Goal: Transaction & Acquisition: Purchase product/service

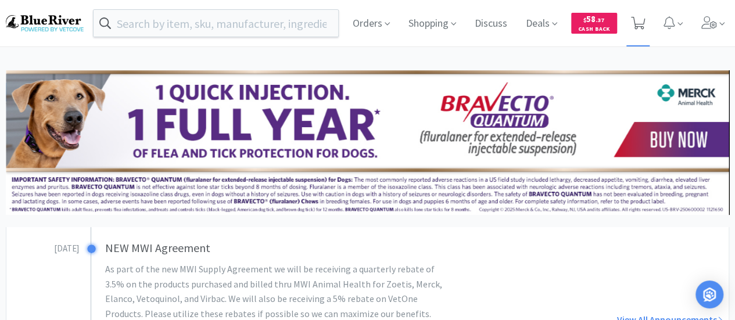
click at [641, 18] on icon at bounding box center [638, 23] width 15 height 13
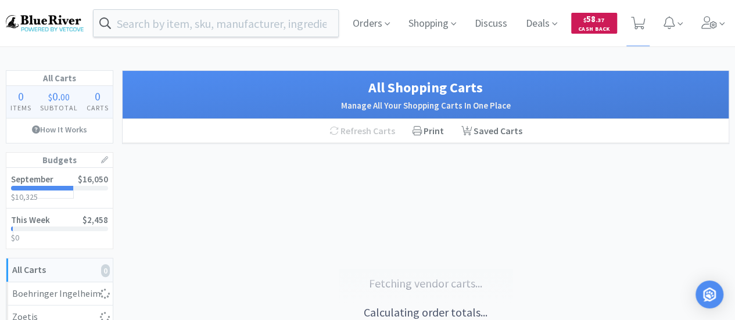
select select "1"
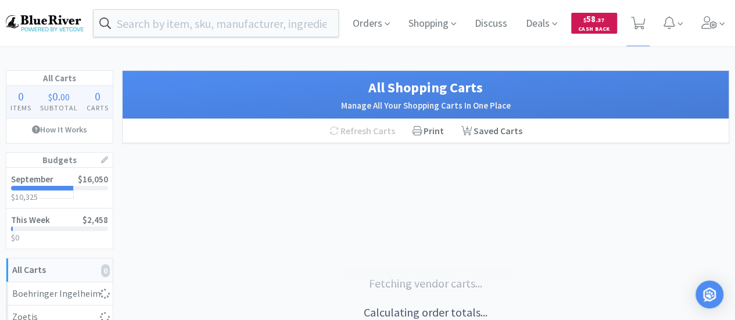
select select "1"
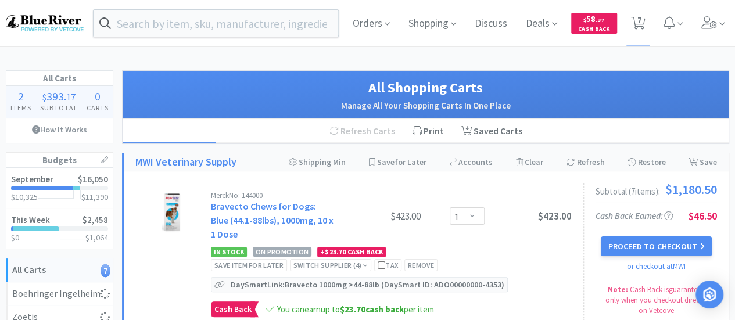
select select "1"
select select "2"
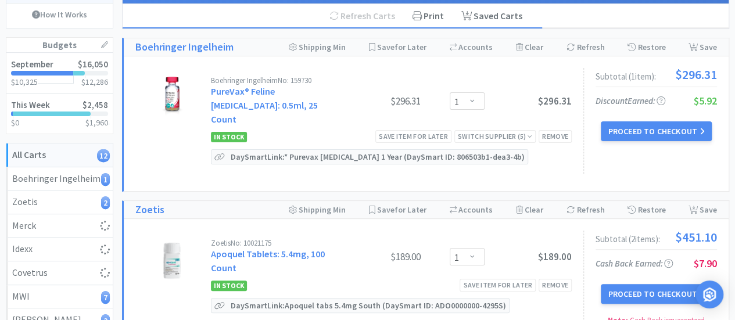
scroll to position [116, 0]
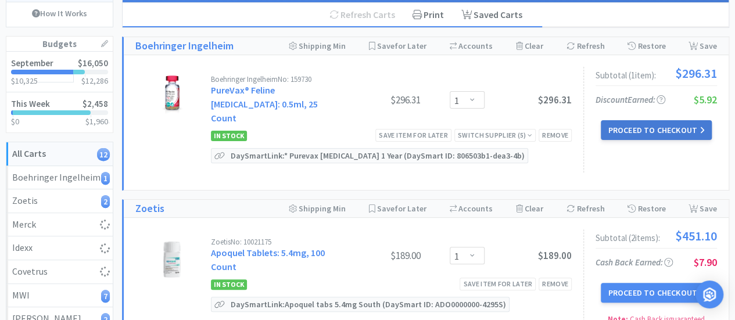
click at [629, 128] on button "Proceed to Checkout" at bounding box center [656, 130] width 110 height 20
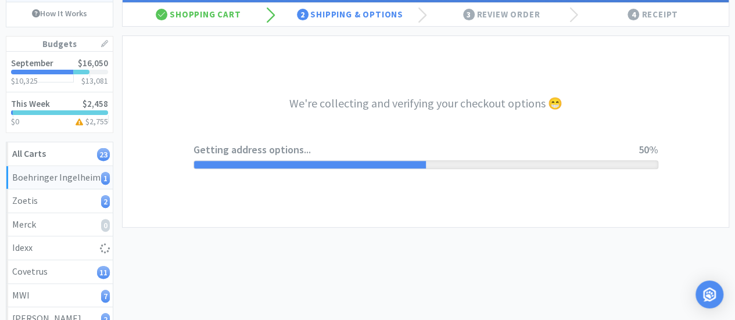
select select "invoice"
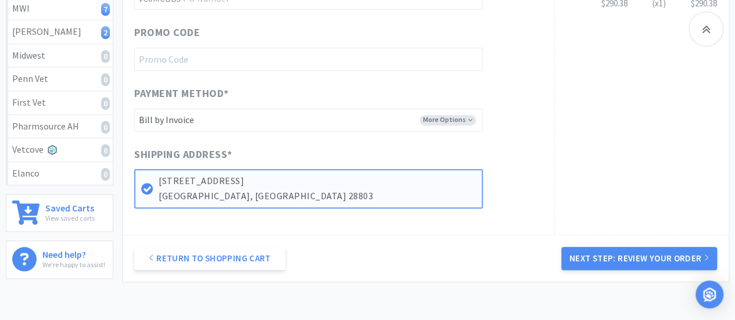
scroll to position [407, 0]
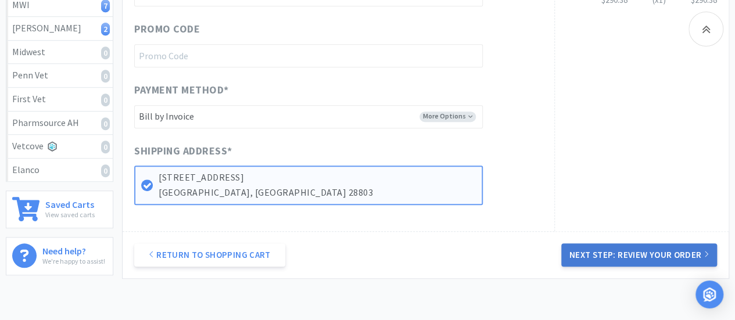
click at [597, 247] on button "Next Step: Review Your Order" at bounding box center [640, 255] width 156 height 23
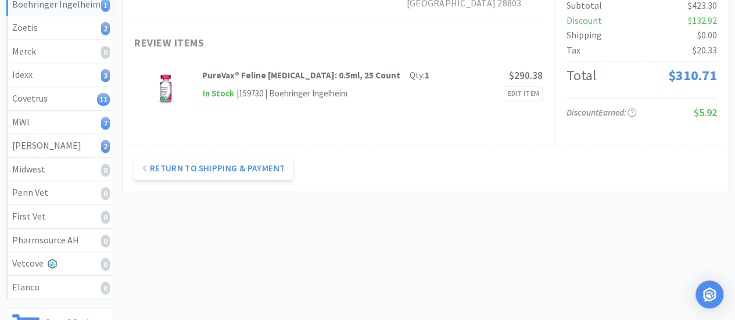
scroll to position [116, 0]
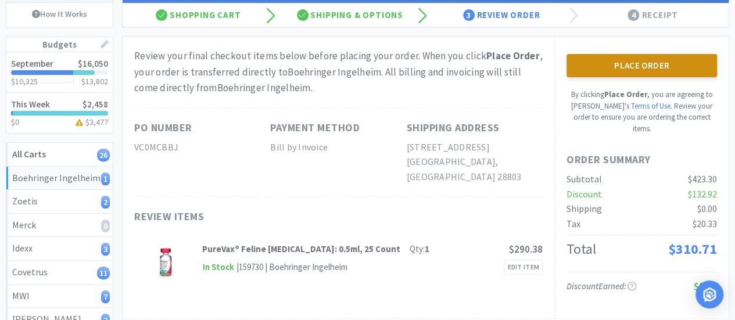
click at [653, 67] on button "Place Order" at bounding box center [642, 65] width 151 height 23
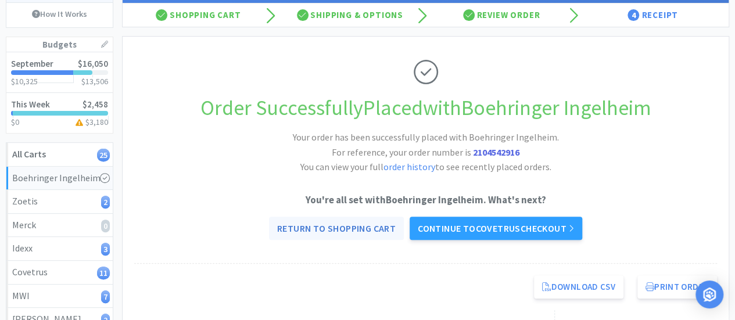
click at [347, 224] on link "Return to Shopping Cart" at bounding box center [336, 228] width 135 height 23
select select "1"
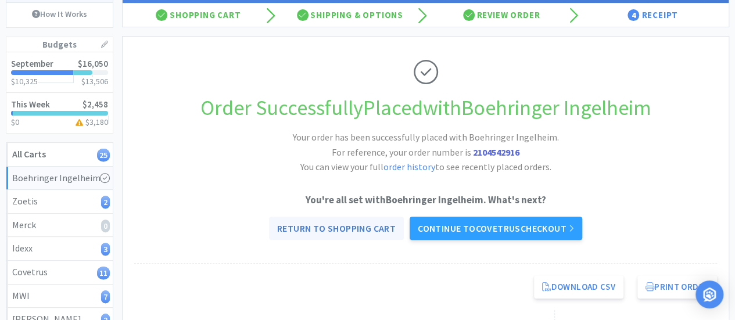
select select "1"
select select "5"
select select "1"
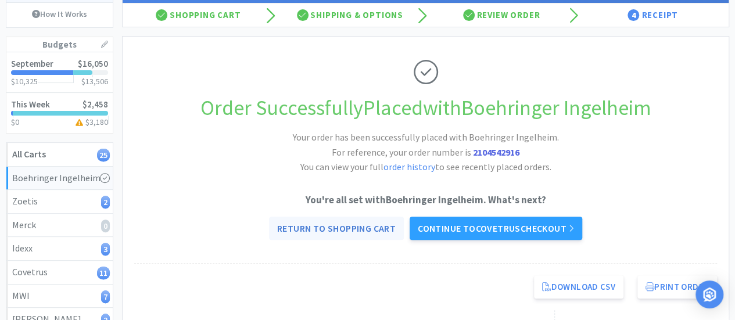
select select "4"
select select "2"
select select "1"
select select "4"
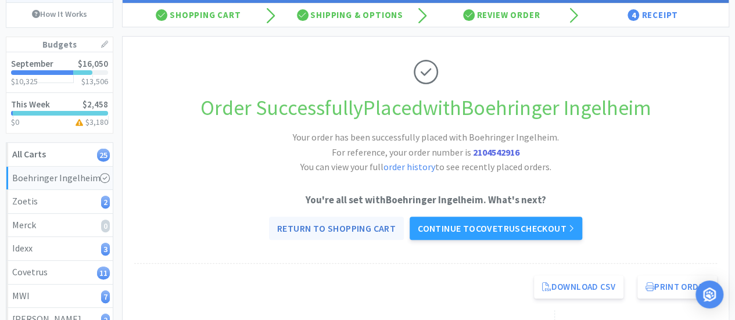
select select "1"
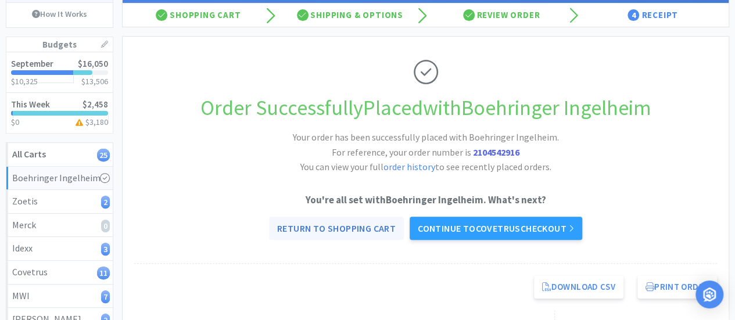
select select "1"
select select "2"
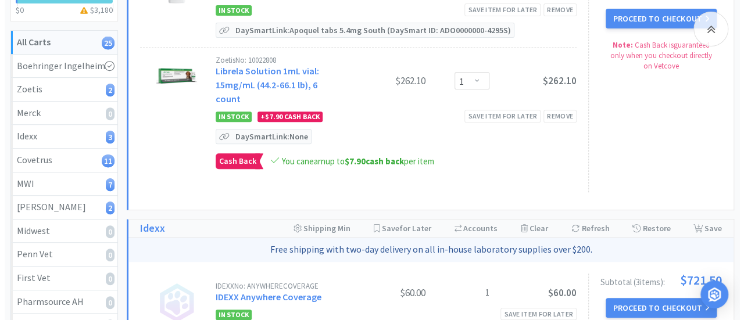
scroll to position [232, 0]
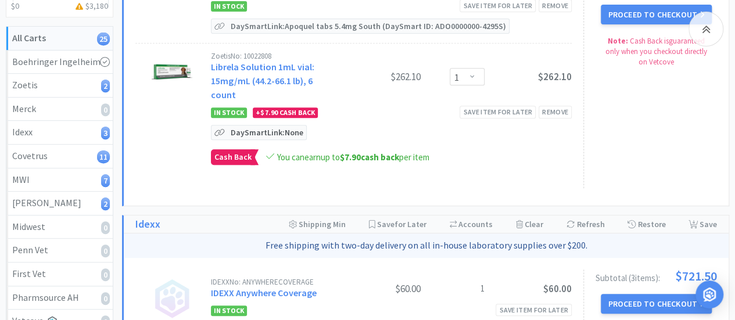
click at [269, 126] on p "DaySmart Link: None" at bounding box center [267, 133] width 78 height 14
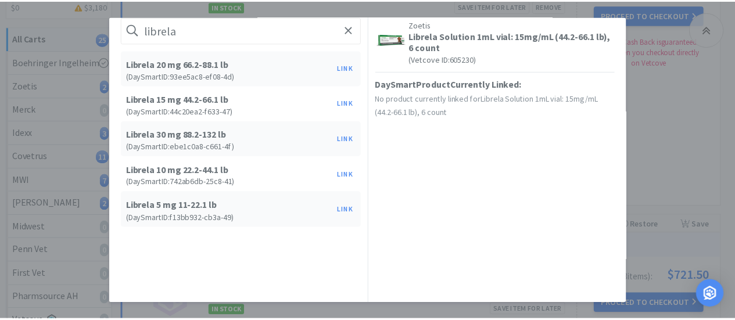
scroll to position [0, 0]
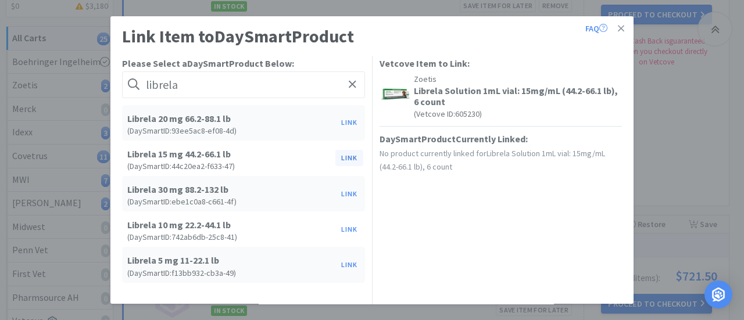
type input "librela"
click at [347, 158] on button "Link" at bounding box center [349, 159] width 28 height 16
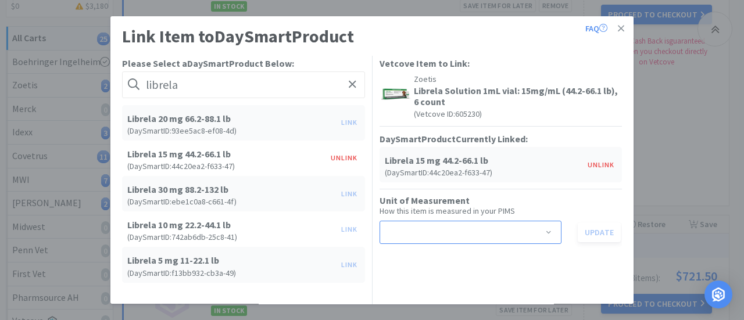
click at [428, 232] on div "Select unit of measurement" at bounding box center [467, 233] width 160 height 22
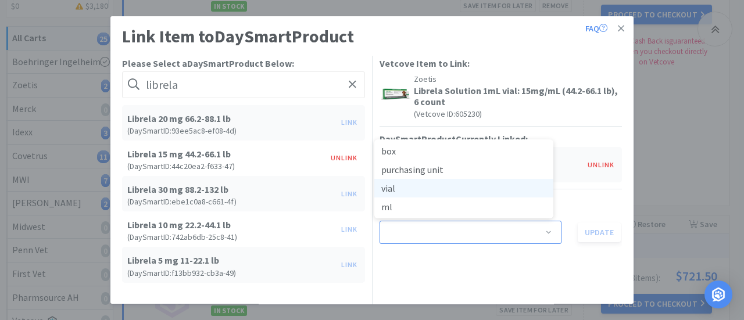
click at [391, 192] on li "vial" at bounding box center [463, 188] width 179 height 19
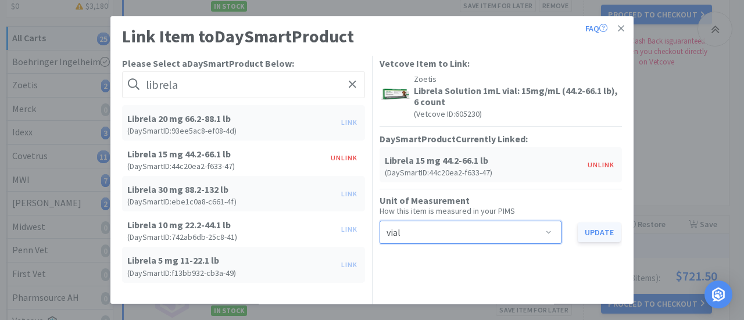
click at [587, 231] on button "Update" at bounding box center [599, 233] width 43 height 20
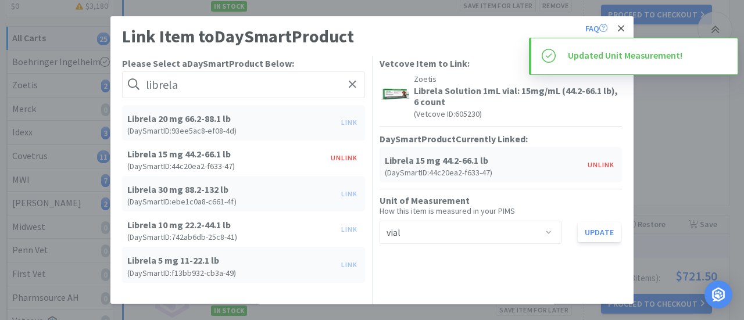
click at [618, 26] on icon at bounding box center [621, 28] width 6 height 6
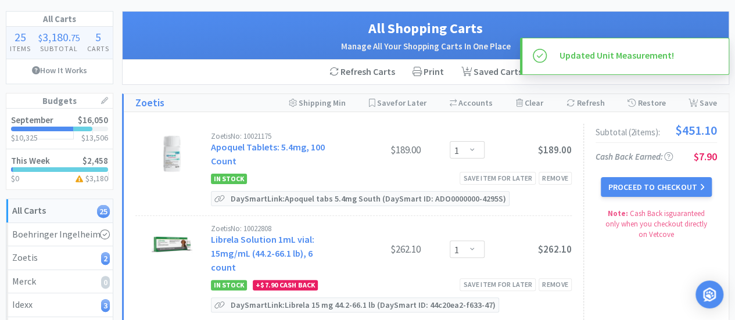
scroll to position [58, 0]
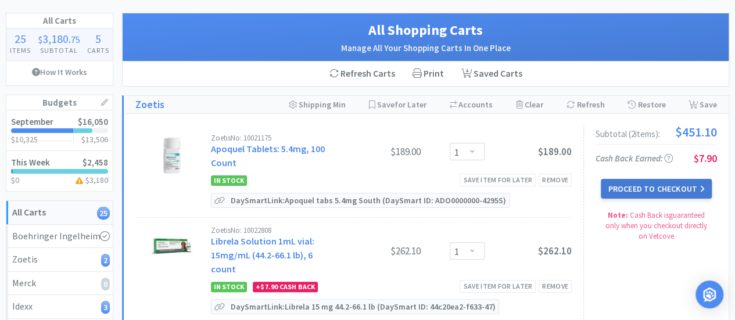
click at [642, 187] on button "Proceed to Checkout" at bounding box center [656, 189] width 110 height 20
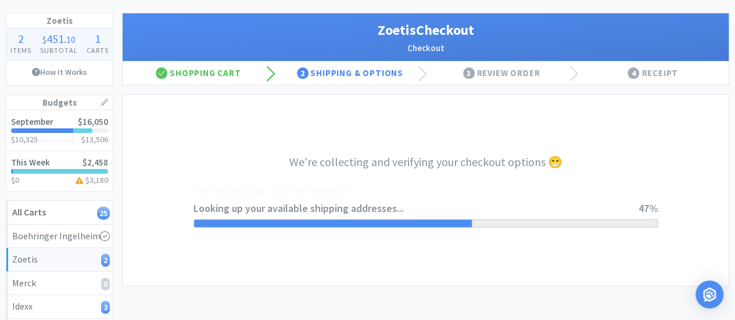
select select "invoice"
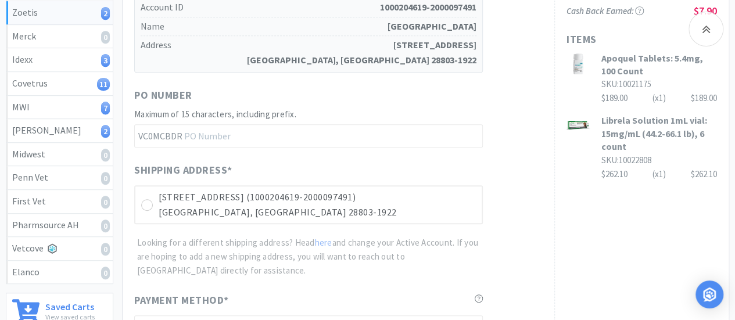
scroll to position [407, 0]
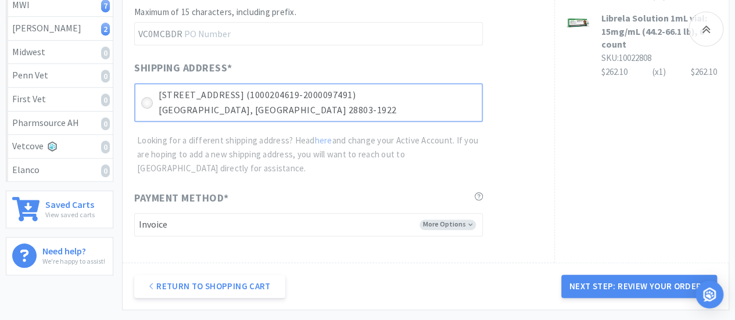
click at [152, 101] on div at bounding box center [147, 103] width 12 height 12
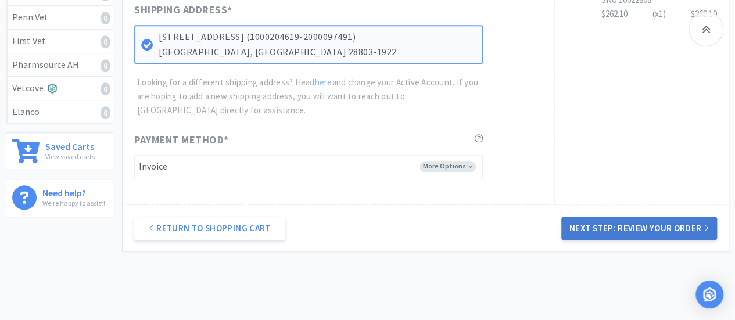
click at [624, 231] on button "Next Step: Review Your Order" at bounding box center [640, 228] width 156 height 23
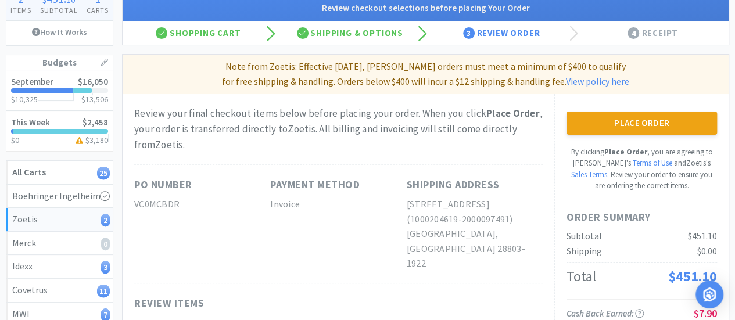
scroll to position [116, 0]
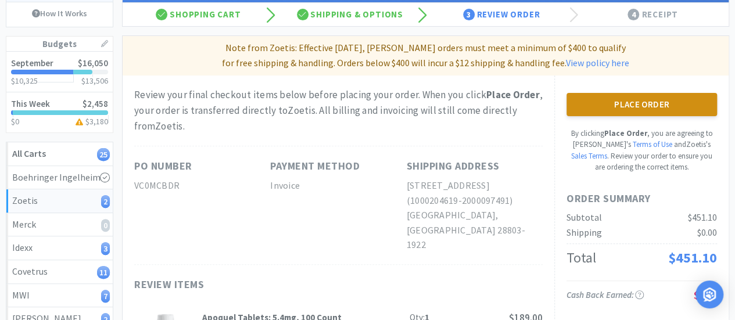
click at [637, 99] on button "Place Order" at bounding box center [642, 104] width 151 height 23
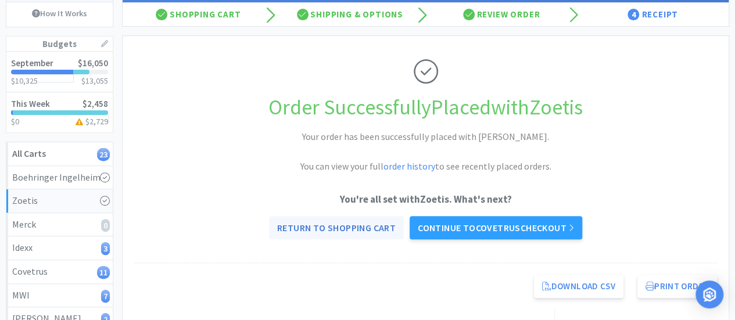
click at [352, 228] on link "Return to Shopping Cart" at bounding box center [336, 227] width 135 height 23
select select "1"
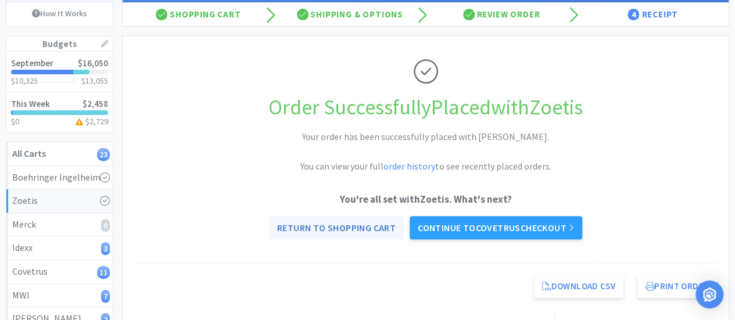
select select "5"
select select "1"
select select "4"
select select "2"
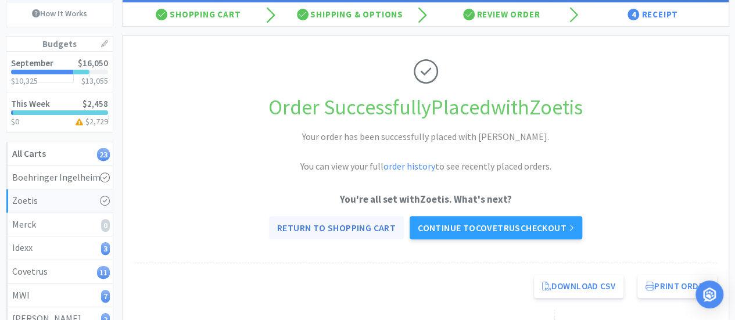
select select "2"
select select "1"
select select "4"
select select "1"
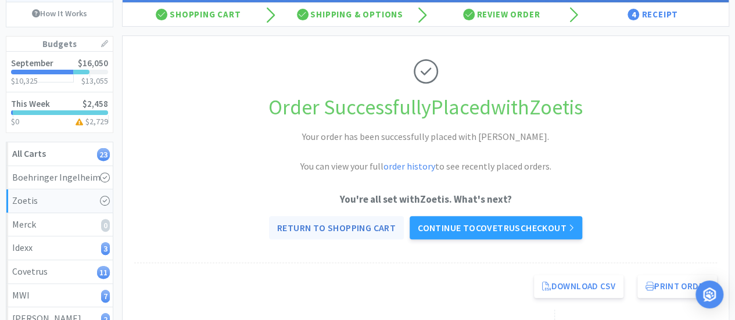
select select "1"
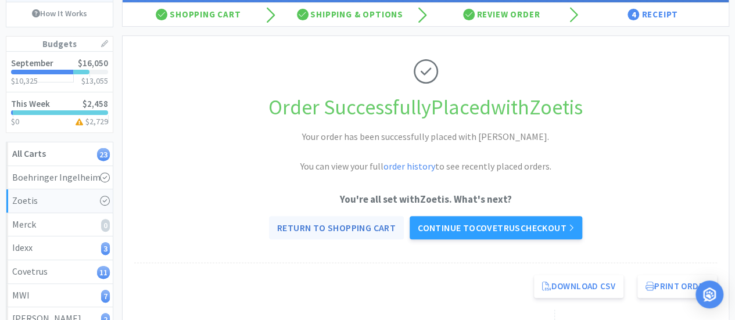
select select "1"
select select "2"
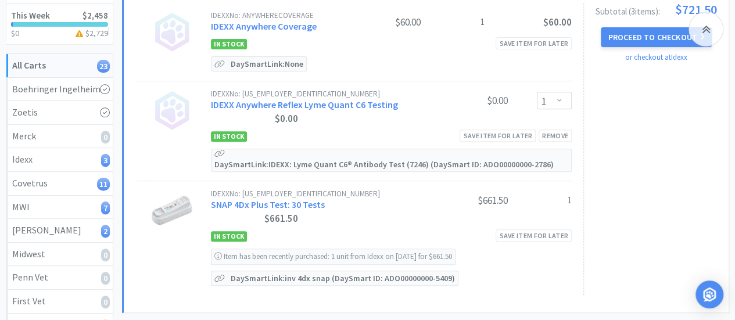
scroll to position [174, 0]
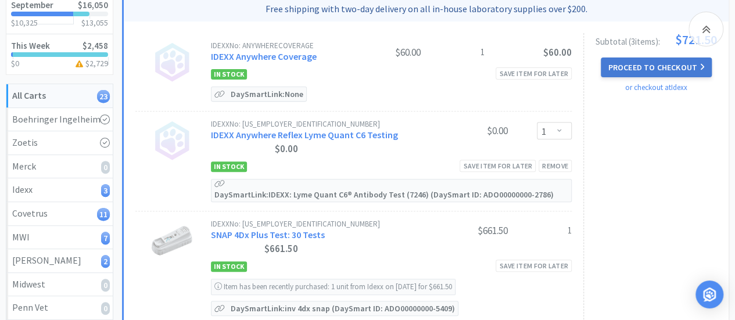
click at [647, 68] on button "Proceed to Checkout" at bounding box center [656, 68] width 110 height 20
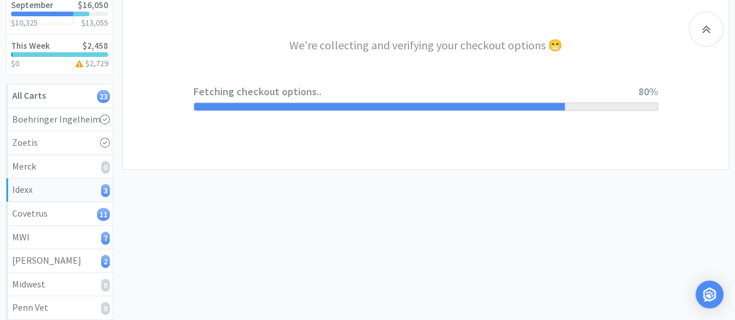
select select "904"
select select "003"
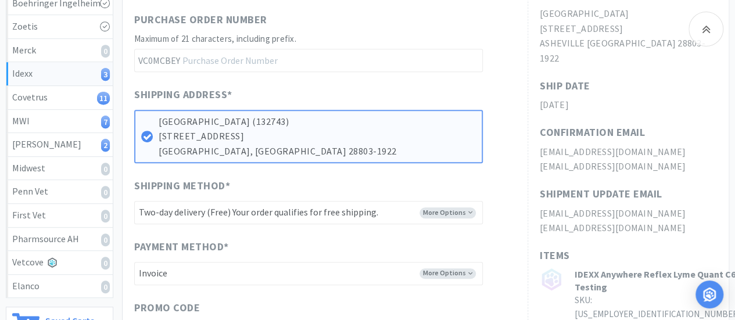
scroll to position [465, 0]
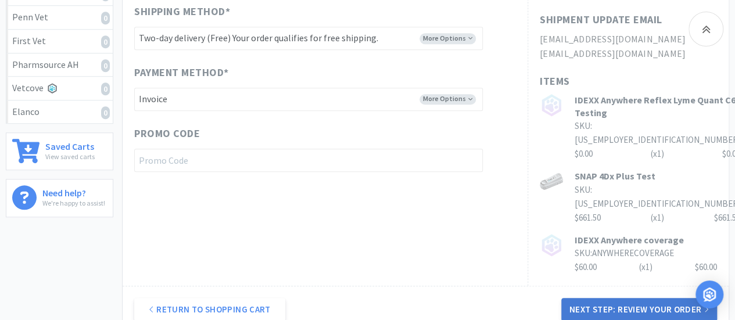
click at [623, 298] on button "Next Step: Review Your Order" at bounding box center [640, 309] width 156 height 23
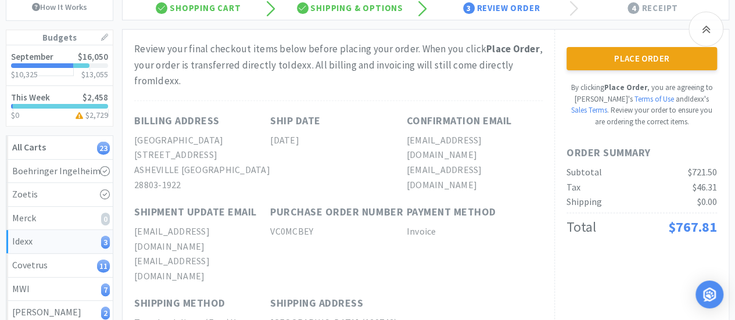
scroll to position [68, 0]
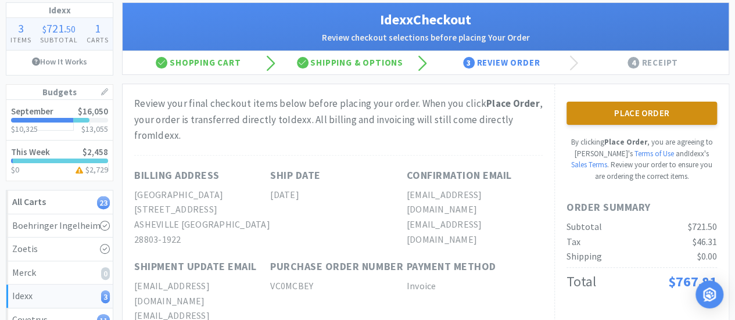
click at [635, 109] on button "Place Order" at bounding box center [642, 113] width 151 height 23
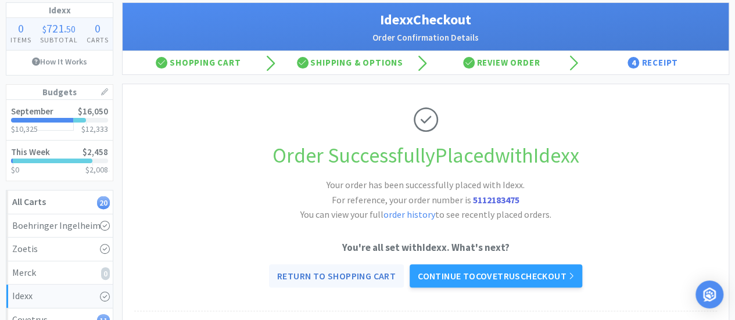
click at [356, 276] on link "Return to Shopping Cart" at bounding box center [336, 276] width 135 height 23
select select "1"
select select "5"
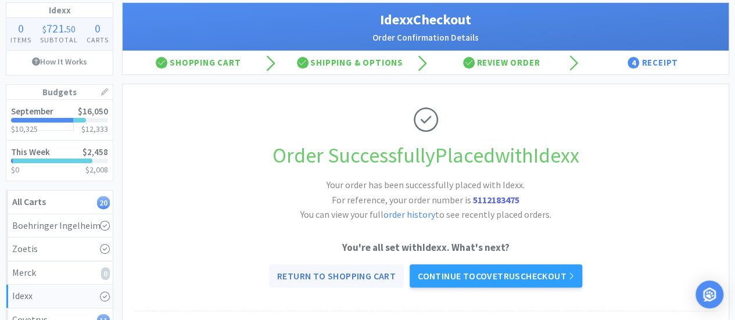
select select "5"
select select "1"
select select "4"
select select "2"
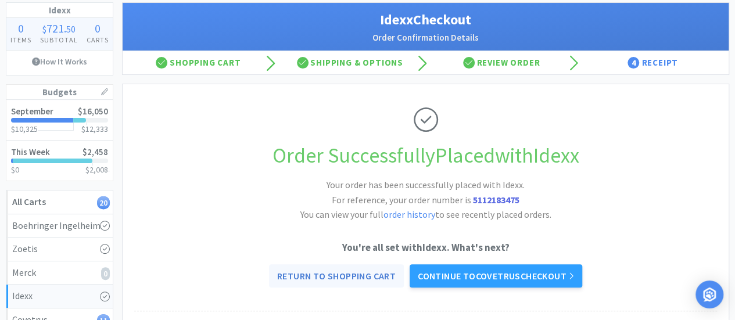
select select "1"
select select "4"
select select "1"
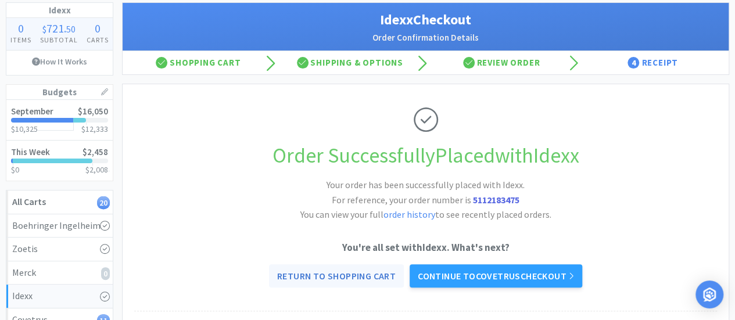
select select "1"
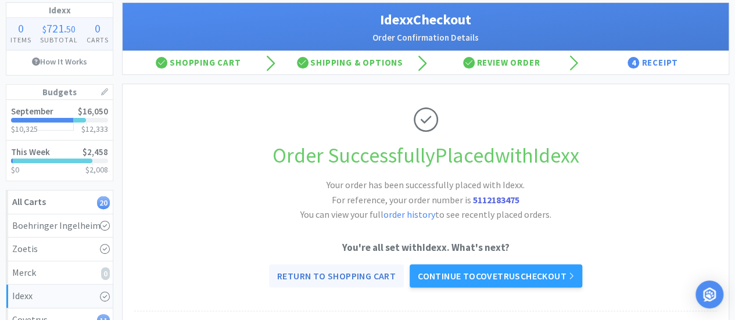
select select "2"
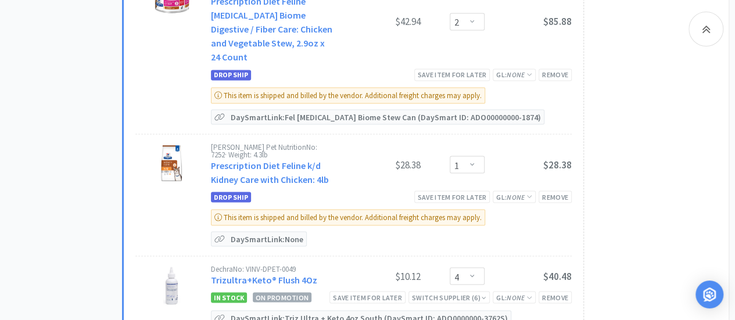
scroll to position [1115, 0]
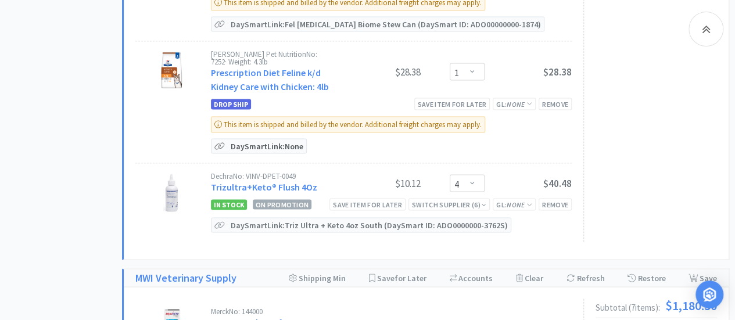
click at [280, 147] on p "DaySmart Link: None" at bounding box center [267, 147] width 78 height 14
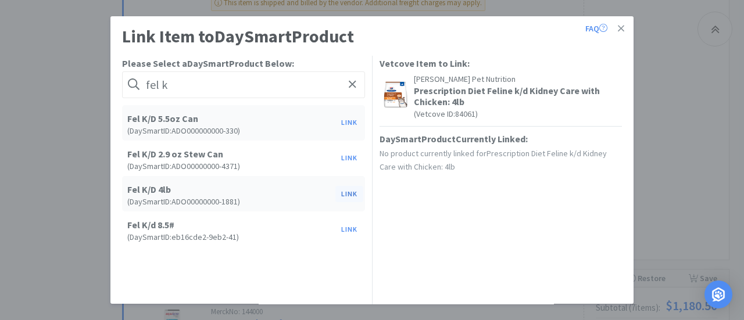
type input "fel k"
click at [341, 195] on button "Link" at bounding box center [349, 194] width 28 height 16
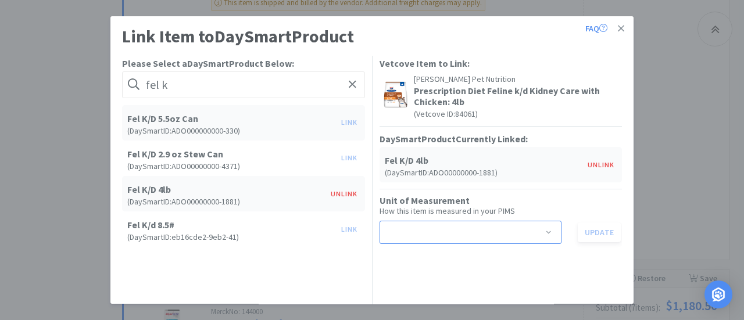
click at [432, 235] on div "Select unit of measurement" at bounding box center [467, 233] width 160 height 22
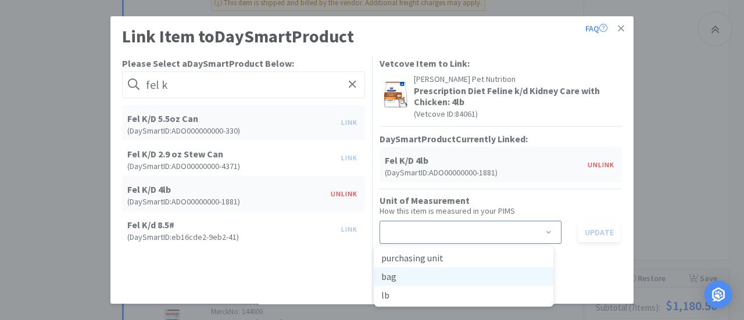
click at [408, 280] on li "bag" at bounding box center [463, 276] width 179 height 19
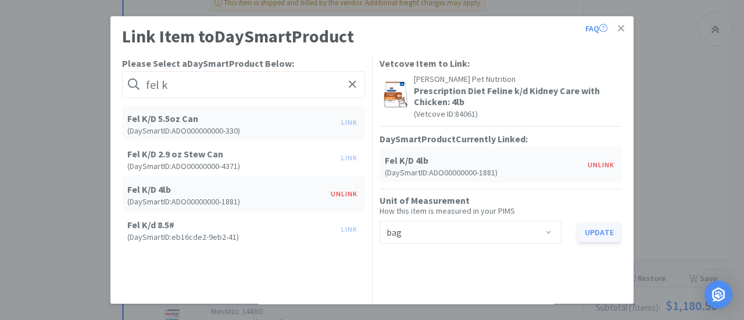
click at [601, 232] on button "Update" at bounding box center [599, 233] width 43 height 20
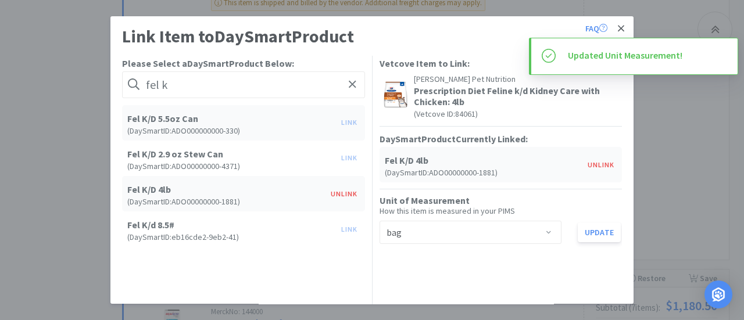
click at [618, 28] on icon at bounding box center [621, 28] width 6 height 10
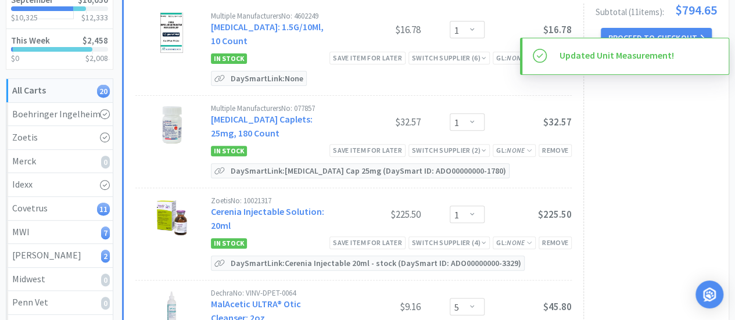
scroll to position [0, 0]
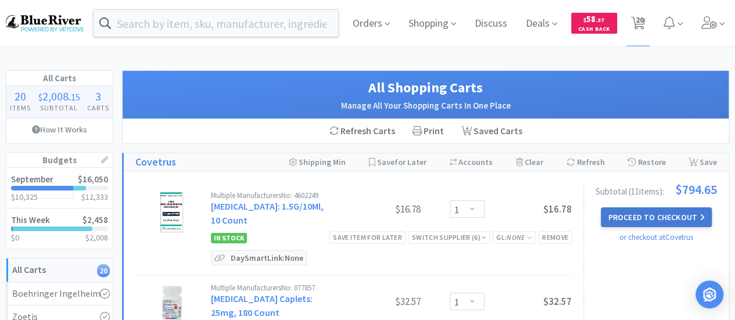
click at [645, 218] on button "Proceed to Checkout" at bounding box center [656, 218] width 110 height 20
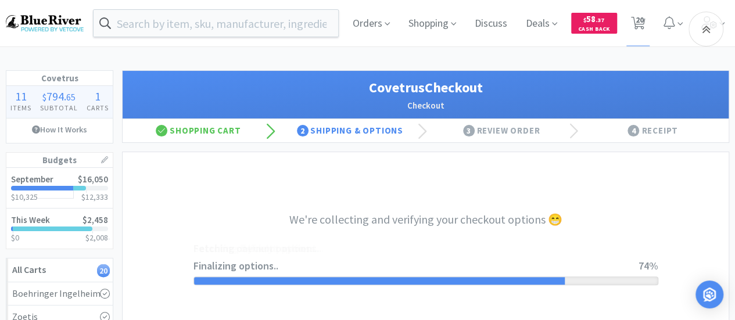
select select "ACCOUNT"
select select "cvt-standard-net"
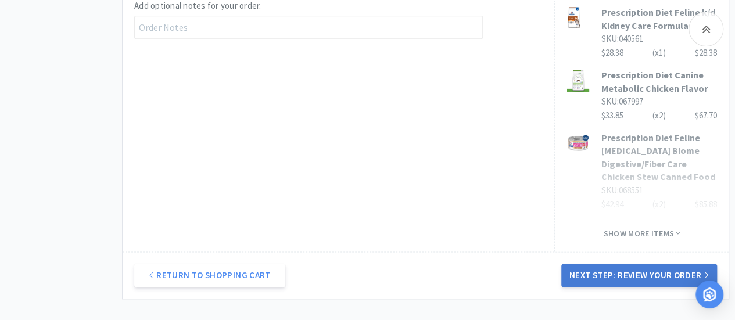
click at [635, 265] on button "Next Step: Review Your Order" at bounding box center [640, 275] width 156 height 23
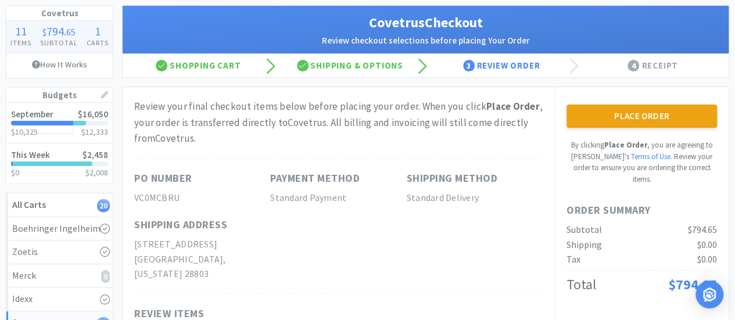
scroll to position [116, 0]
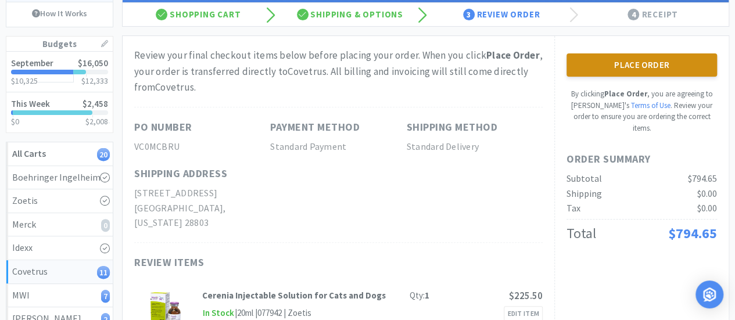
click at [649, 64] on button "Place Order" at bounding box center [642, 64] width 151 height 23
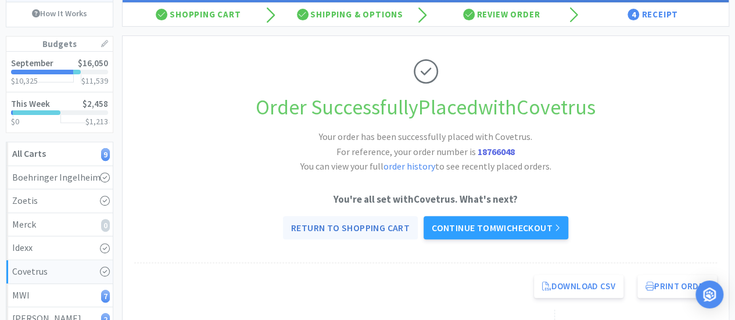
click at [362, 227] on link "Return to Shopping Cart" at bounding box center [350, 227] width 135 height 23
select select "1"
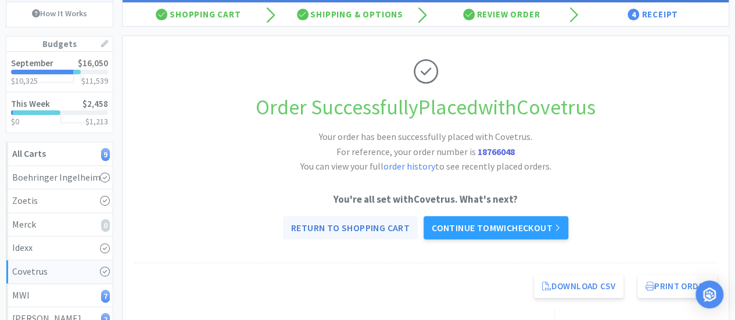
select select "1"
select select "2"
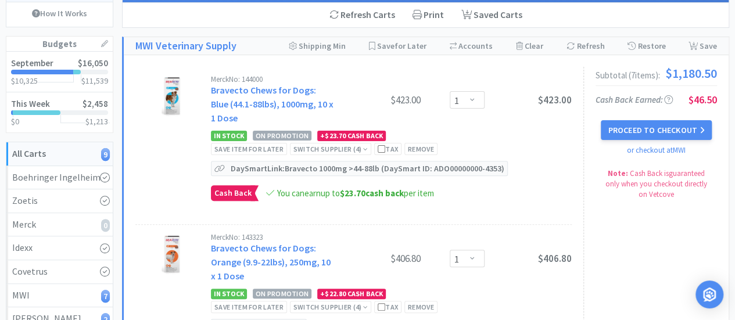
scroll to position [58, 0]
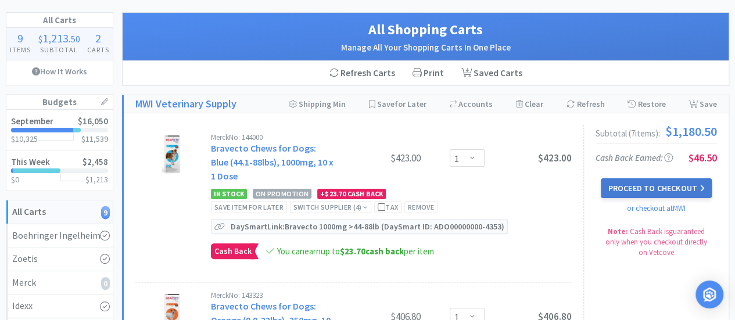
click at [652, 186] on button "Proceed to Checkout" at bounding box center [656, 188] width 110 height 20
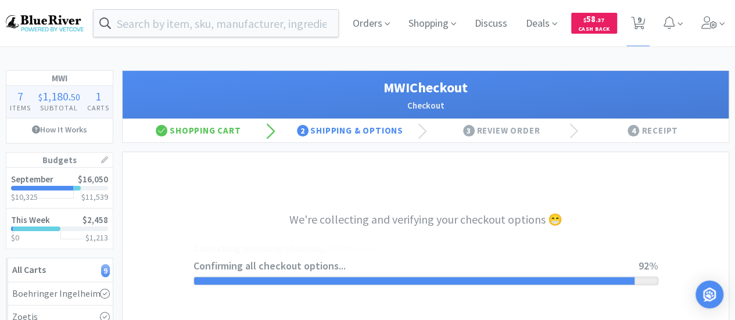
select select "STD_"
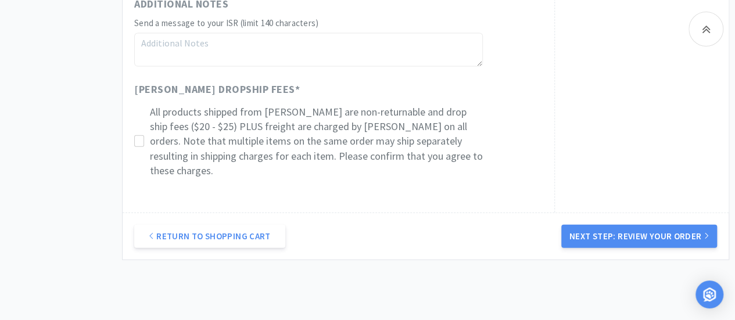
scroll to position [1340, 0]
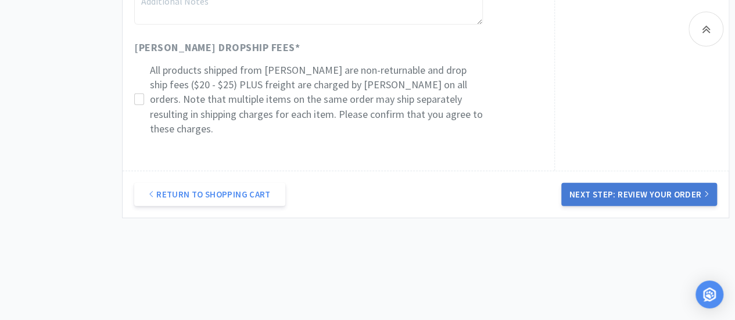
click at [638, 183] on button "Next Step: Review Your Order" at bounding box center [640, 194] width 156 height 23
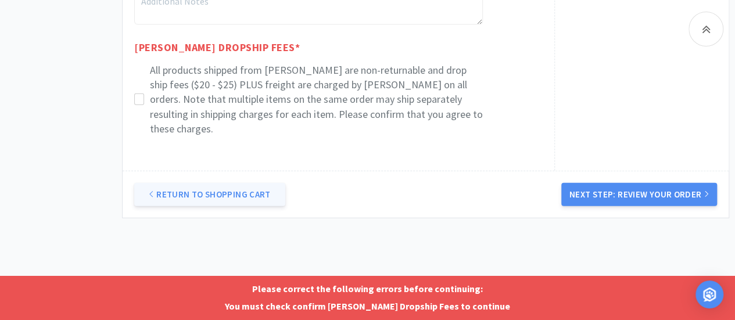
click at [198, 183] on link "Return to Shopping Cart" at bounding box center [209, 194] width 151 height 23
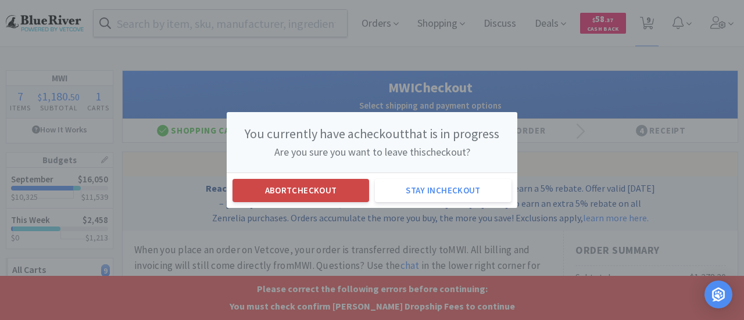
click at [297, 194] on button "Abort checkout" at bounding box center [301, 190] width 137 height 23
select select "1"
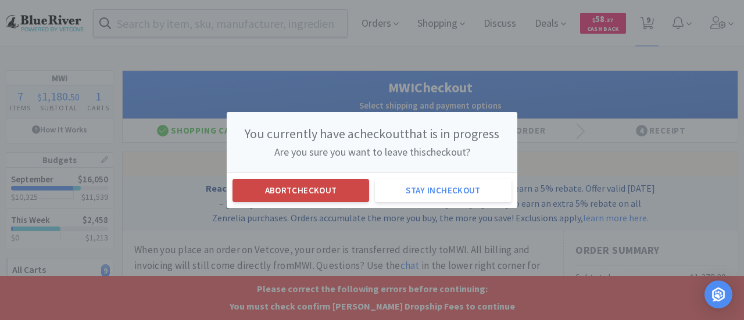
select select "1"
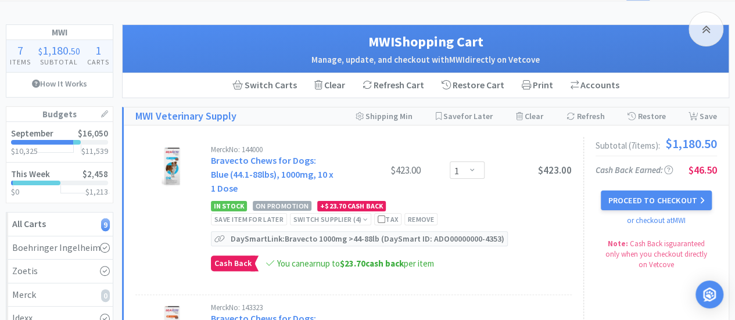
scroll to position [24, 0]
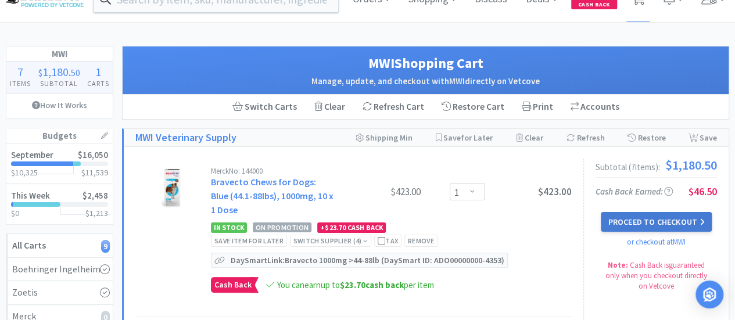
click at [648, 218] on button "Proceed to Checkout" at bounding box center [656, 222] width 110 height 20
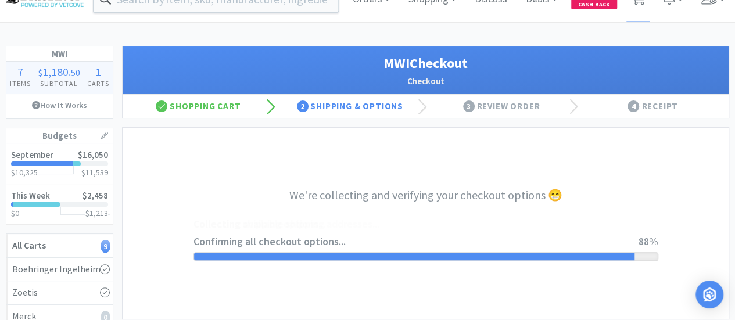
select select "STD_"
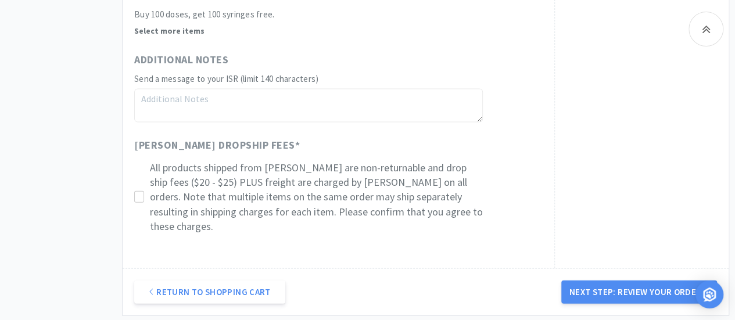
scroll to position [1340, 0]
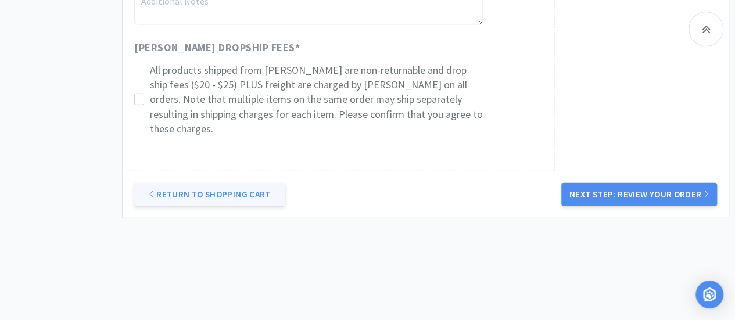
click at [208, 183] on link "Return to Shopping Cart" at bounding box center [209, 194] width 151 height 23
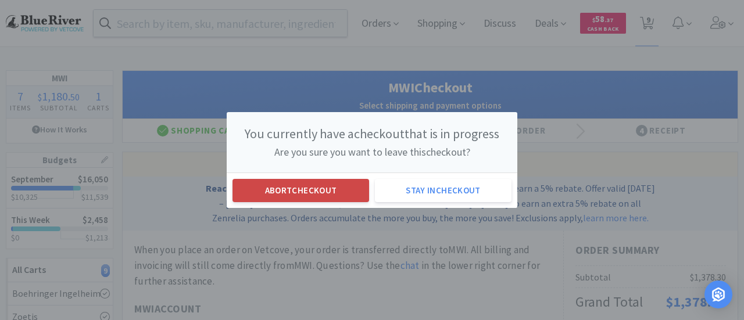
click at [324, 180] on button "Abort checkout" at bounding box center [301, 190] width 137 height 23
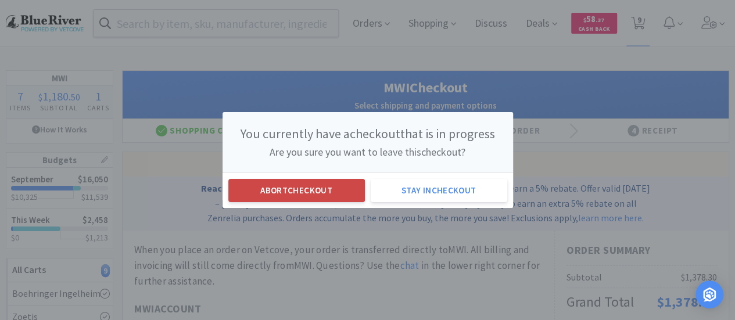
select select "1"
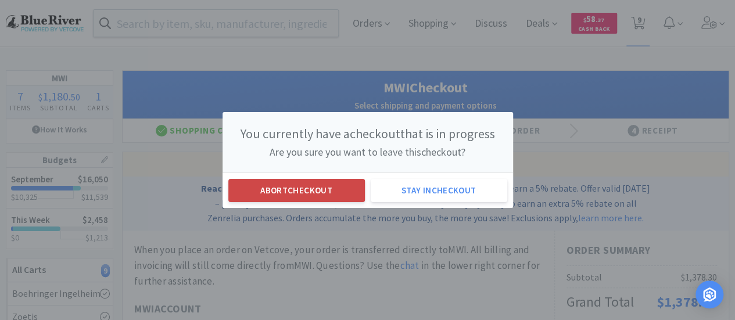
select select "1"
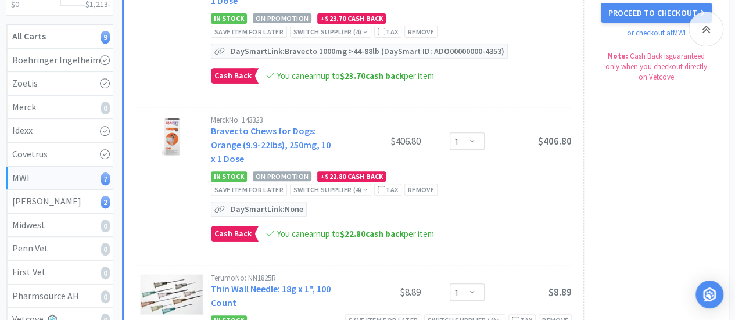
scroll to position [83, 0]
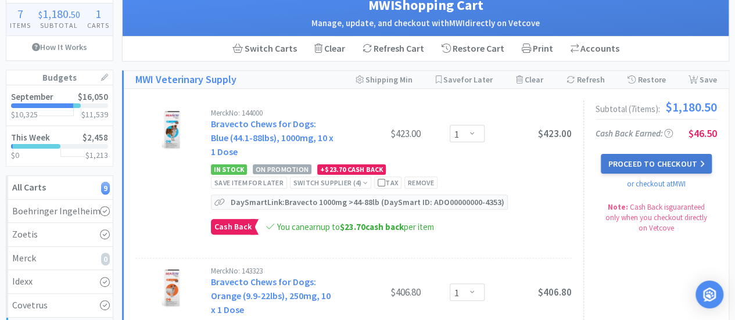
click at [680, 158] on button "Proceed to Checkout" at bounding box center [656, 164] width 110 height 20
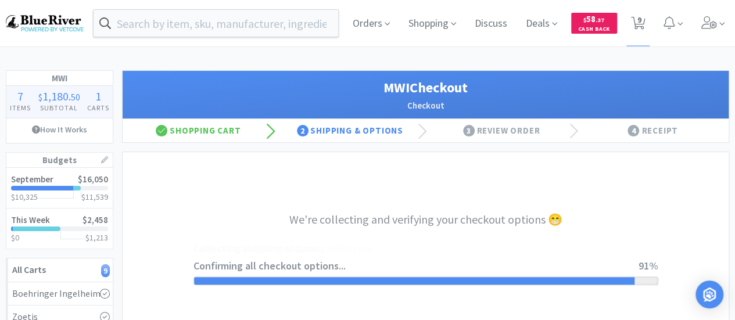
select select "STD_"
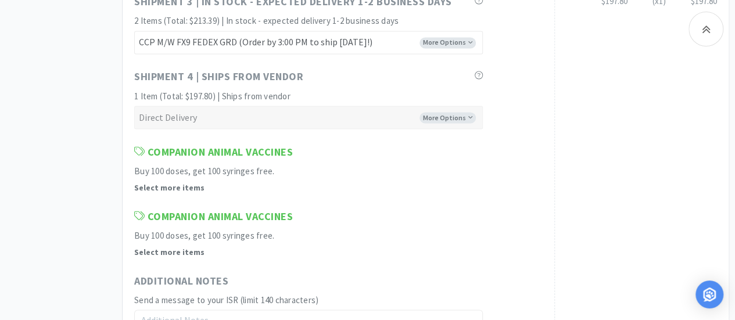
scroll to position [1279, 0]
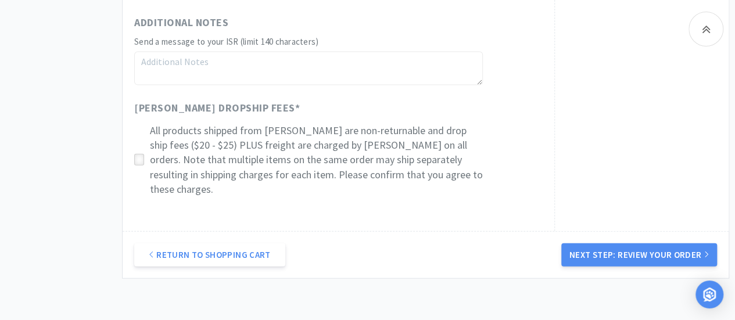
click at [140, 156] on icon at bounding box center [139, 160] width 9 height 9
click at [202, 244] on link "Return to Shopping Cart" at bounding box center [209, 255] width 151 height 23
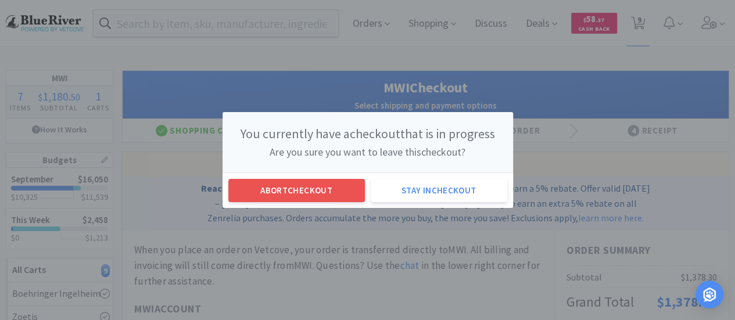
scroll to position [0, 0]
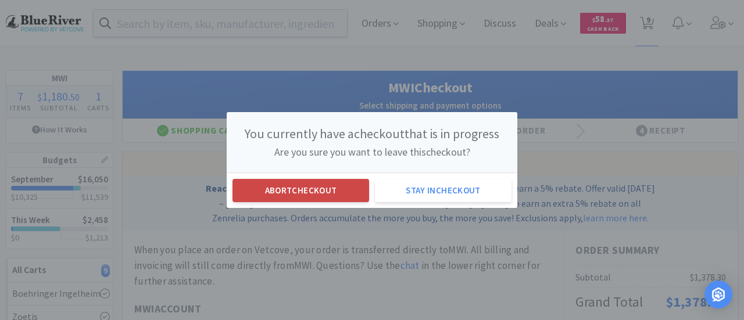
click at [274, 191] on button "Abort checkout" at bounding box center [301, 190] width 137 height 23
select select "1"
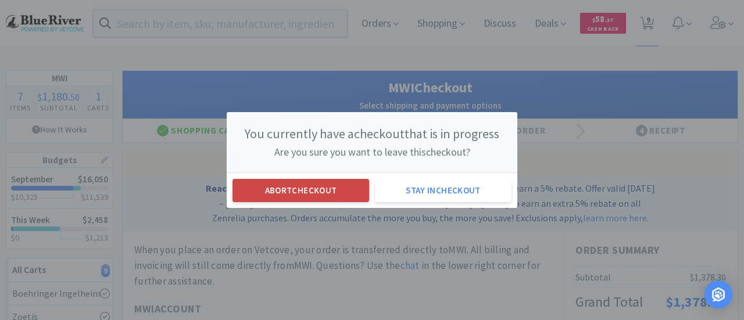
select select "1"
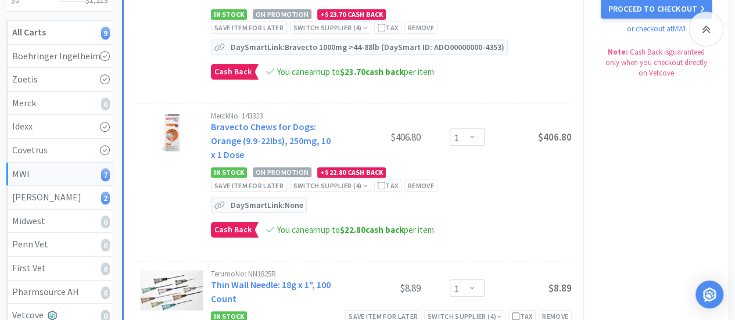
scroll to position [349, 0]
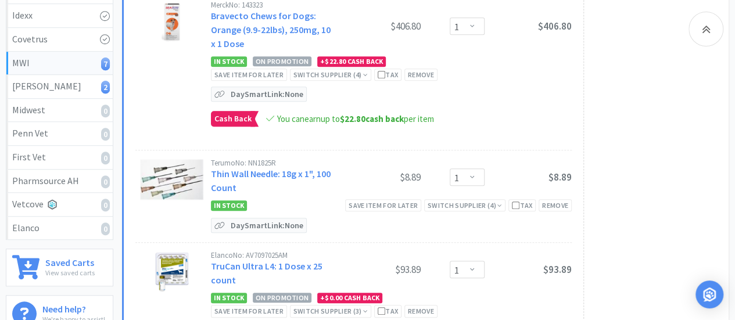
click at [187, 183] on img at bounding box center [171, 179] width 63 height 41
click at [237, 168] on link "Thin Wall Needle: 18g x 1", 100 Count" at bounding box center [271, 181] width 120 height 26
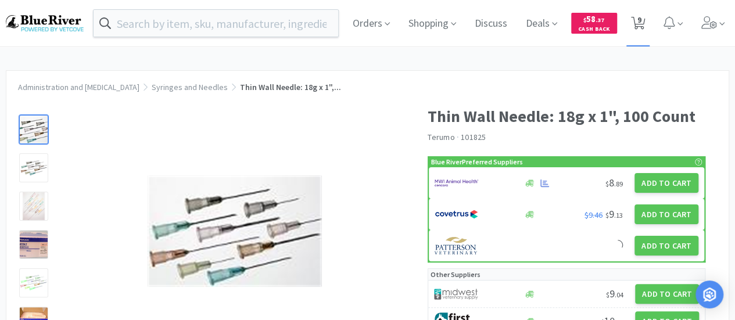
click at [642, 20] on span "9" at bounding box center [640, 20] width 4 height 47
select select "1"
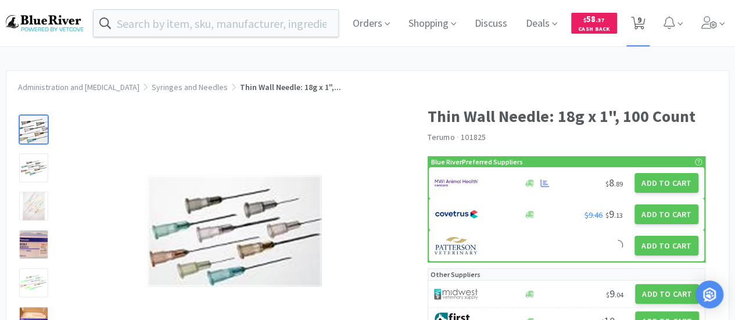
select select "1"
select select "2"
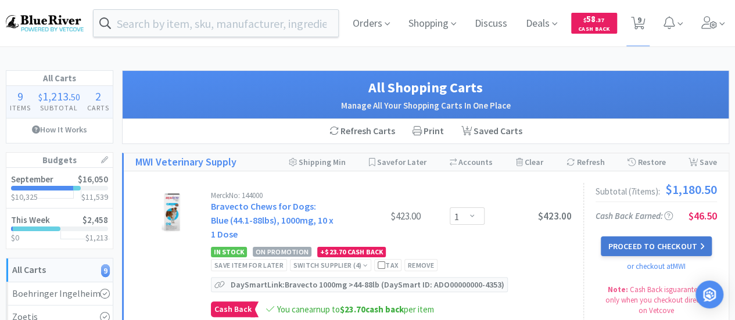
click at [669, 253] on button "Proceed to Checkout" at bounding box center [656, 247] width 110 height 20
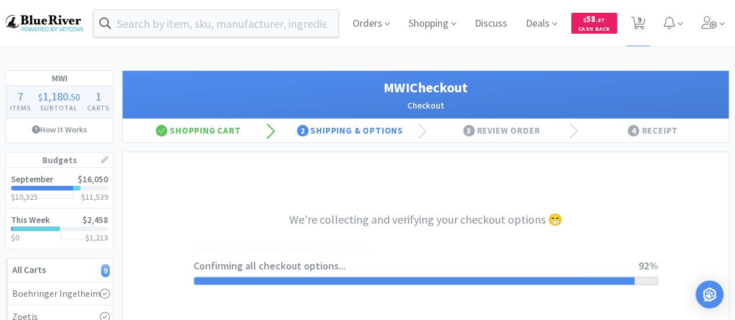
select select "STD_"
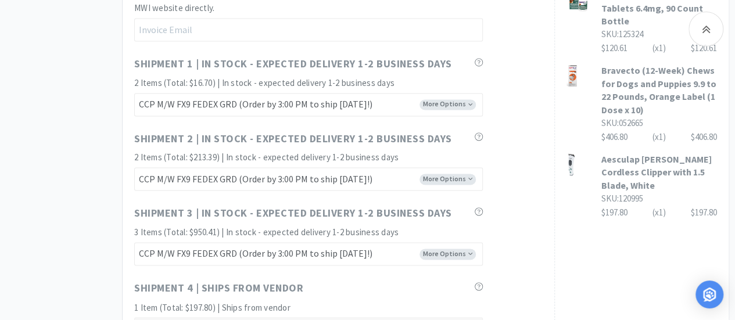
scroll to position [809, 0]
click at [643, 153] on h3 "Aesculap Vega Cordless Clipper with 1.5 Blade, White" at bounding box center [660, 172] width 116 height 39
click at [627, 153] on h3 "Aesculap Vega Cordless Clipper with 1.5 Blade, White" at bounding box center [660, 172] width 116 height 39
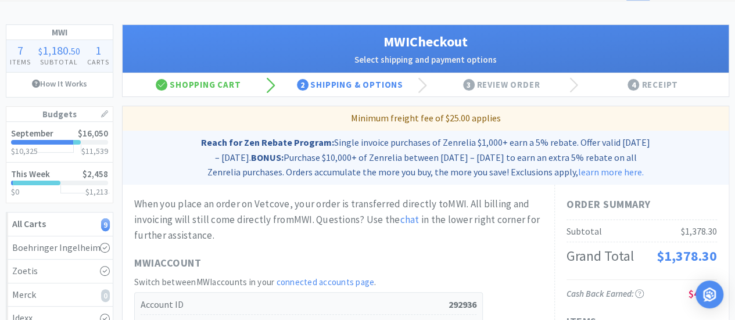
scroll to position [0, 0]
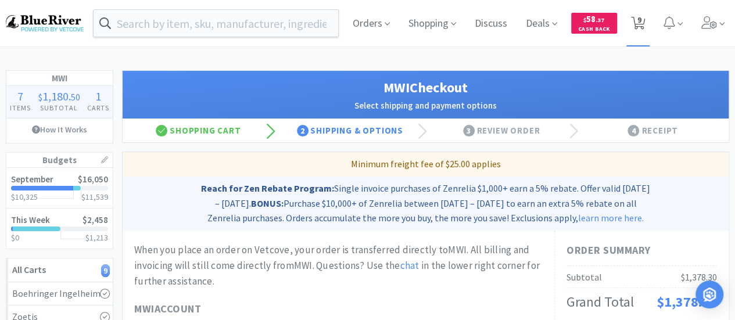
click at [641, 20] on span "9" at bounding box center [640, 20] width 4 height 47
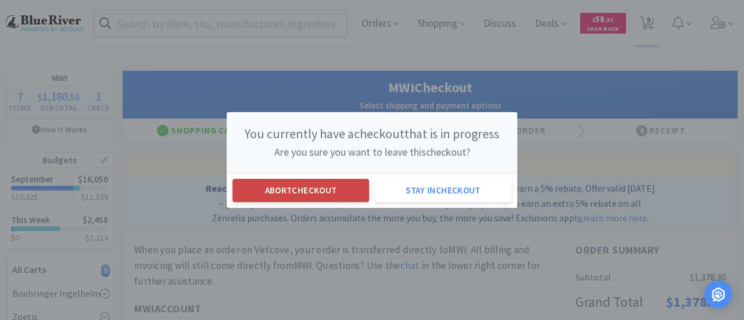
click at [351, 198] on button "Abort checkout" at bounding box center [301, 190] width 137 height 23
select select "1"
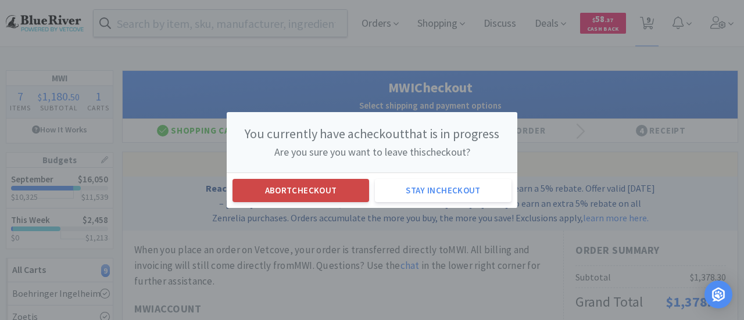
select select "1"
select select "2"
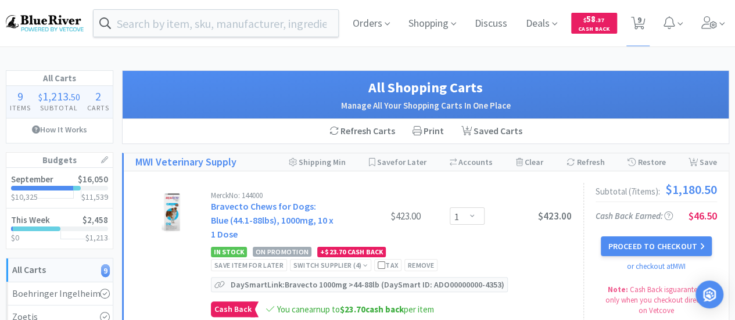
scroll to position [1, 0]
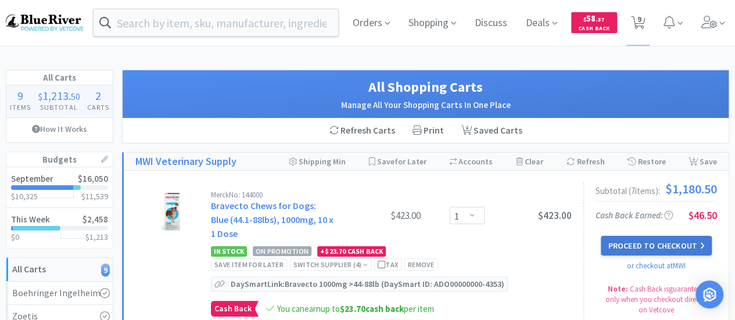
click at [620, 238] on button "Proceed to Checkout" at bounding box center [656, 246] width 110 height 20
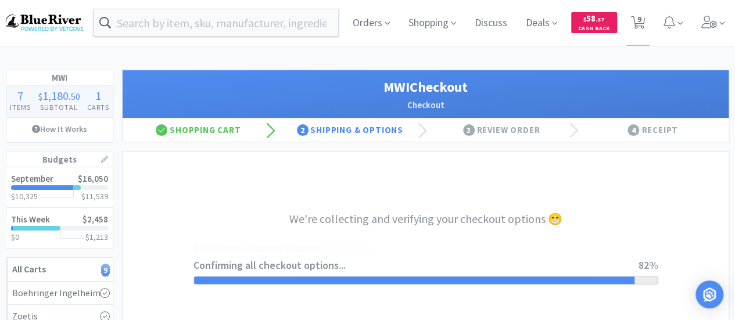
select select "STD_"
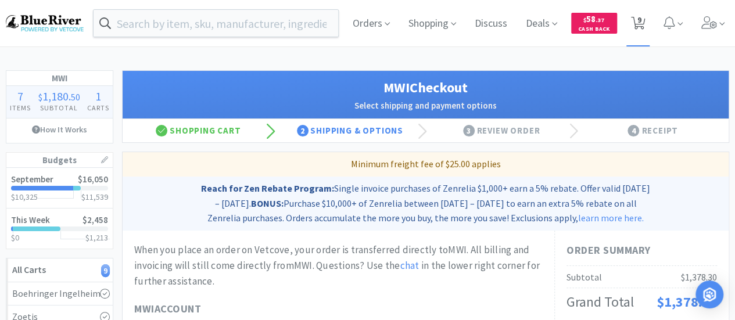
click at [635, 24] on icon at bounding box center [638, 23] width 15 height 13
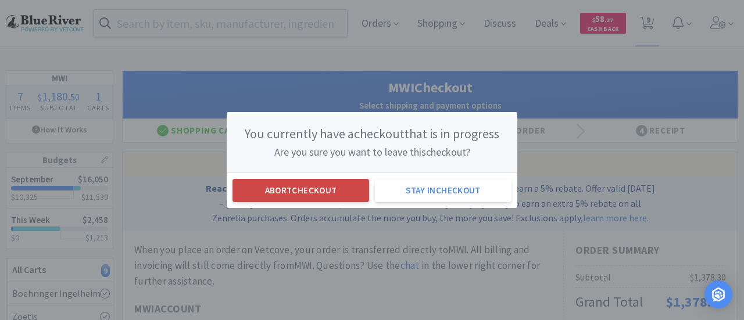
click at [333, 193] on button "Abort checkout" at bounding box center [301, 190] width 137 height 23
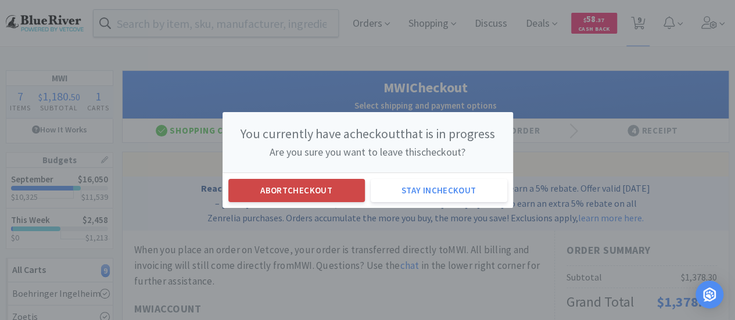
select select "1"
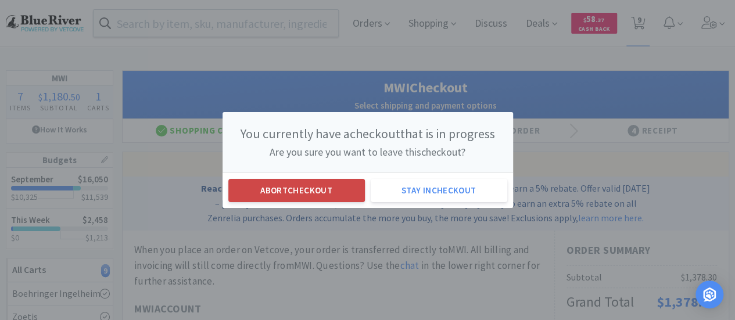
select select "1"
select select "2"
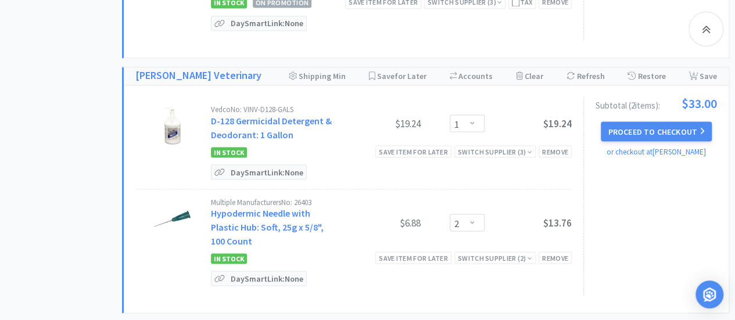
scroll to position [986, 0]
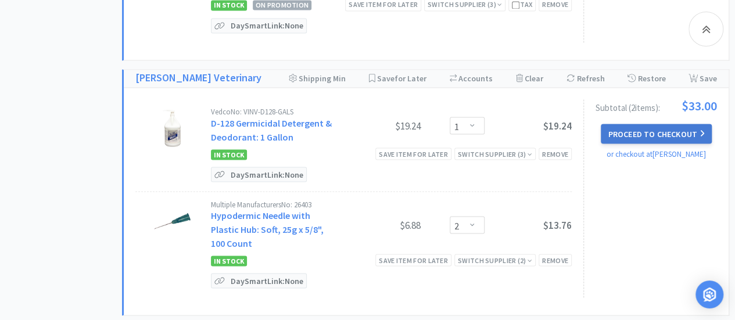
click at [627, 126] on button "Proceed to Checkout" at bounding box center [656, 134] width 110 height 20
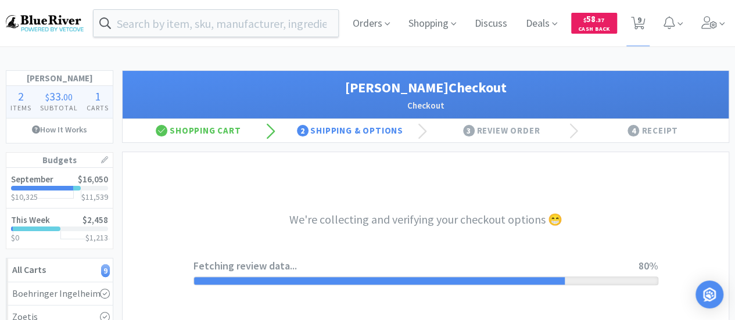
select select "1"
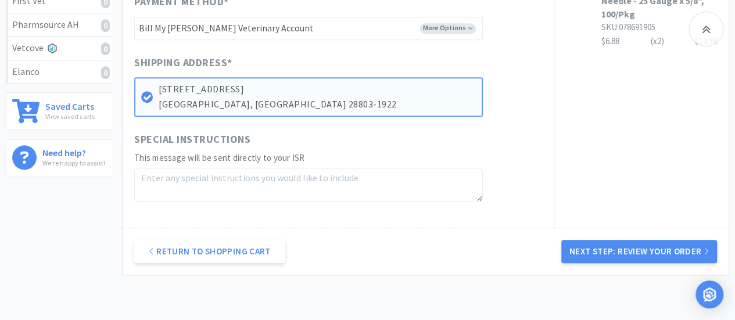
scroll to position [577, 0]
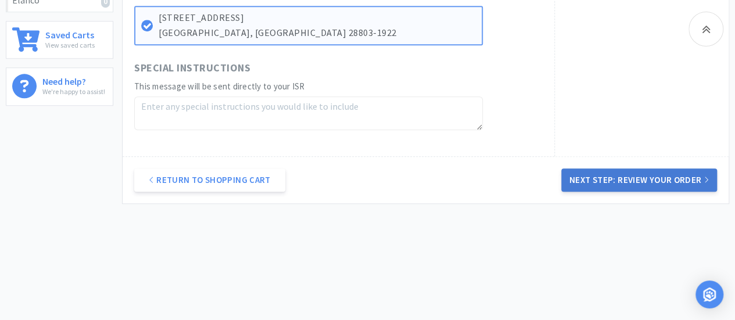
click at [611, 178] on button "Next Step: Review Your Order" at bounding box center [640, 180] width 156 height 23
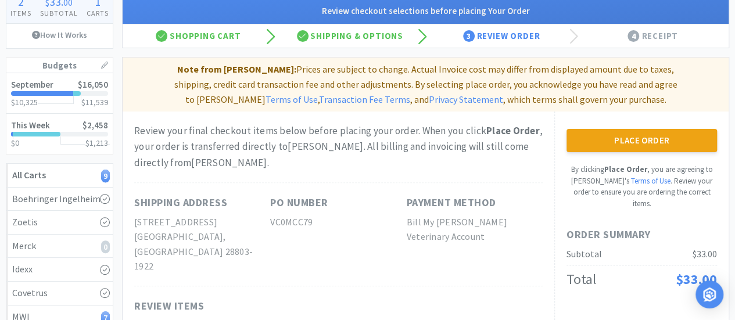
scroll to position [94, 0]
click at [649, 134] on button "Place Order" at bounding box center [642, 141] width 151 height 23
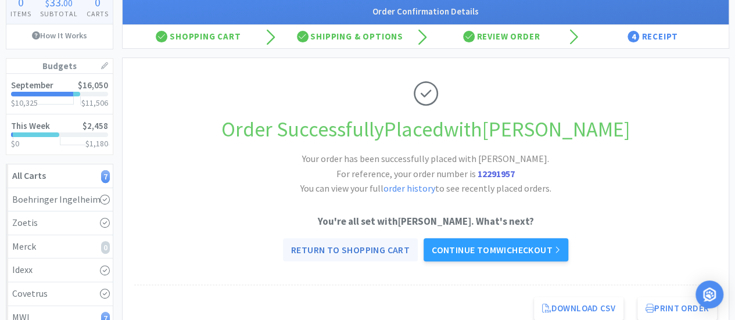
click at [387, 249] on link "Return to Shopping Cart" at bounding box center [350, 249] width 135 height 23
select select "1"
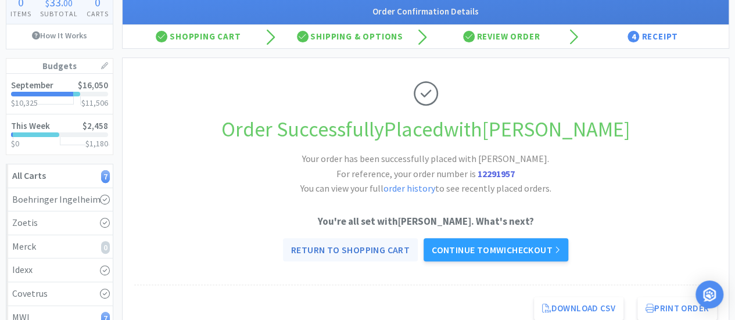
select select "1"
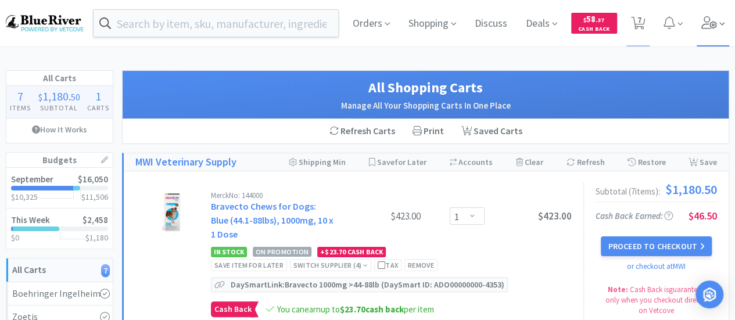
click at [710, 24] on icon at bounding box center [710, 22] width 16 height 13
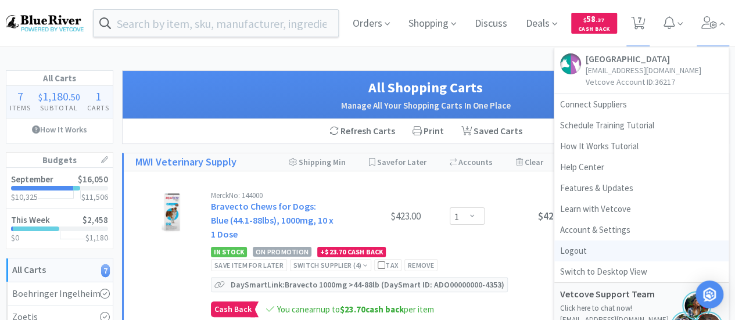
click at [579, 251] on link "Logout" at bounding box center [642, 251] width 174 height 21
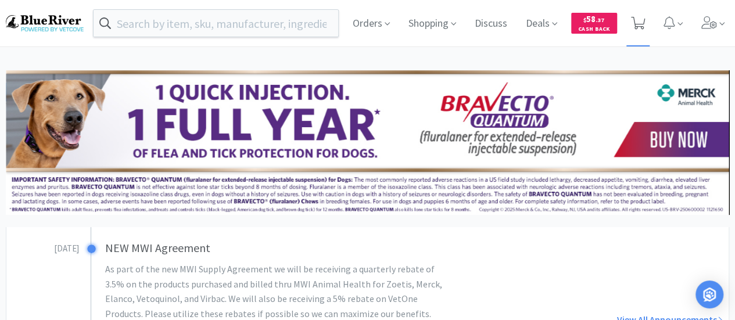
click at [637, 26] on icon at bounding box center [638, 23] width 15 height 13
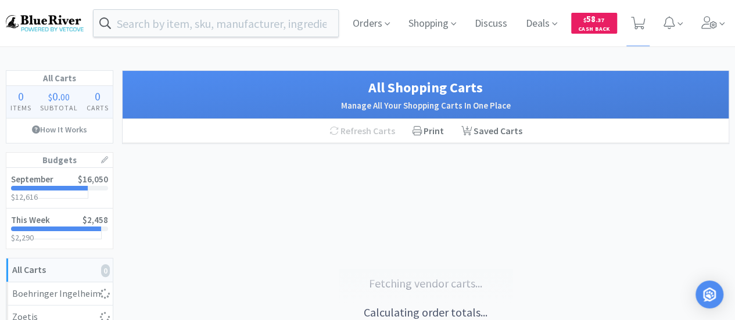
select select "1"
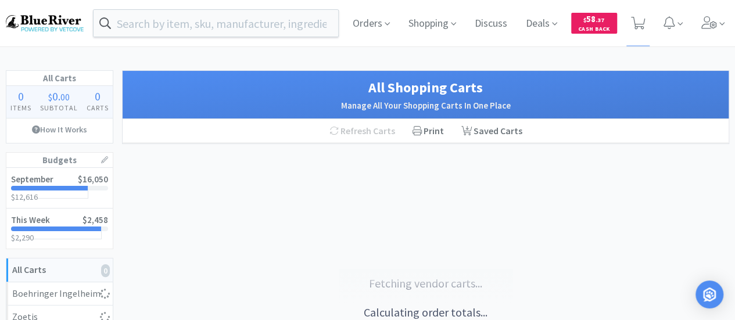
select select "1"
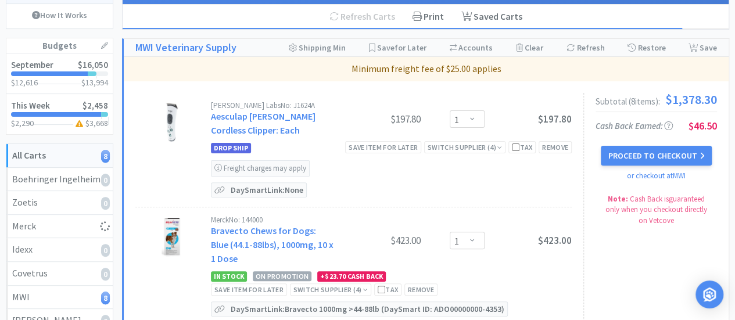
scroll to position [116, 0]
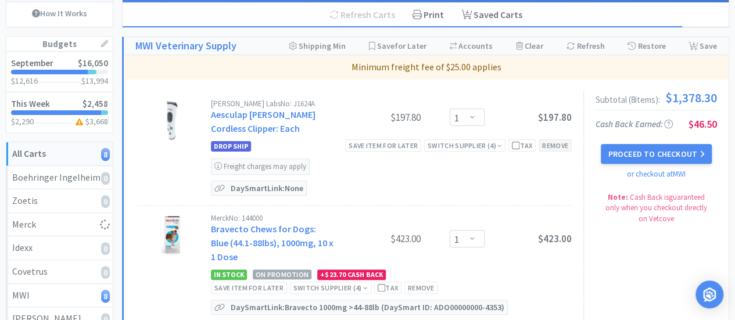
click at [559, 144] on div "Remove" at bounding box center [555, 146] width 33 height 12
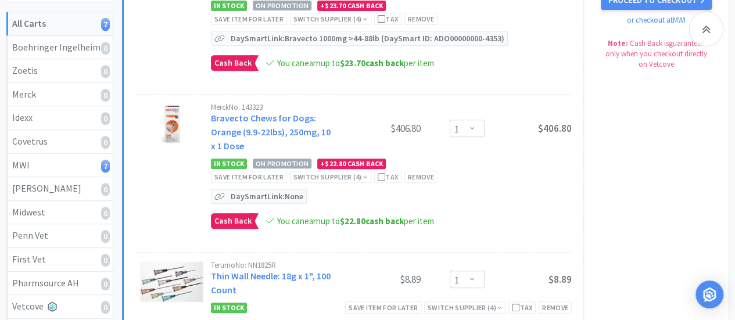
scroll to position [43, 0]
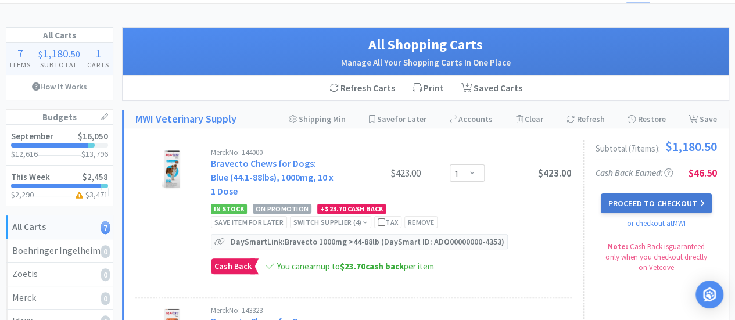
click at [636, 203] on button "Proceed to Checkout" at bounding box center [656, 204] width 110 height 20
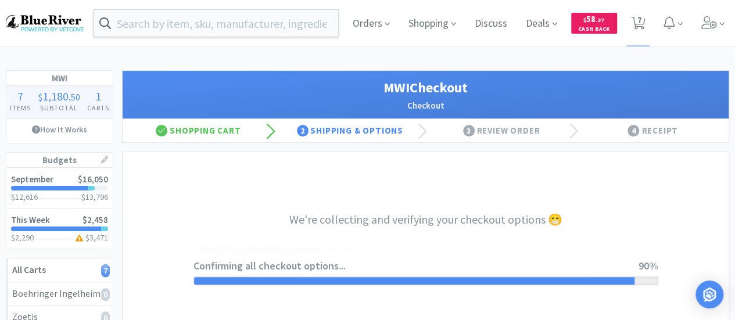
select select "STD_"
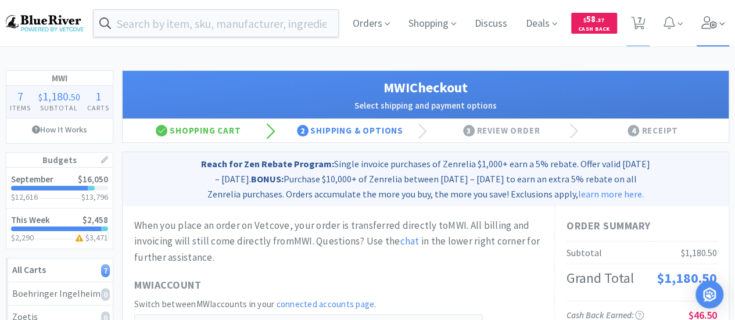
click at [708, 27] on icon at bounding box center [710, 22] width 16 height 13
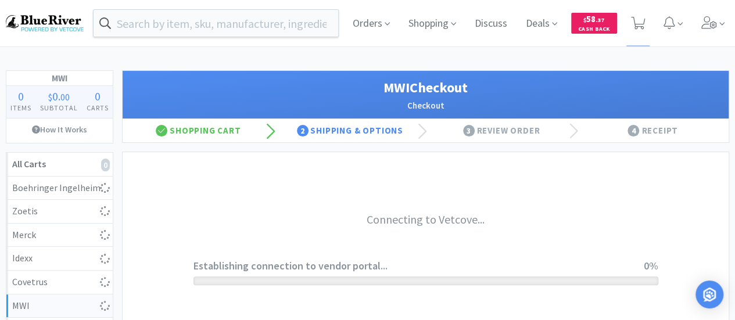
select select "STD_"
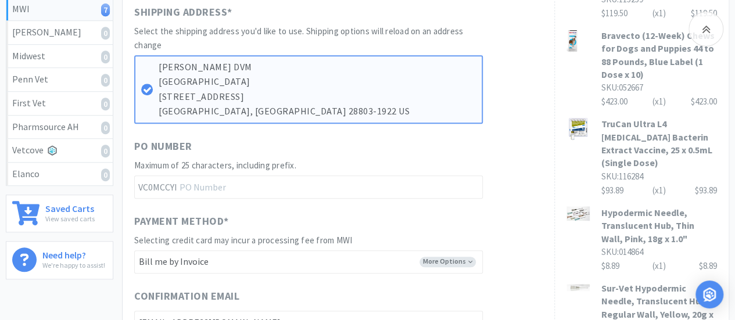
scroll to position [407, 0]
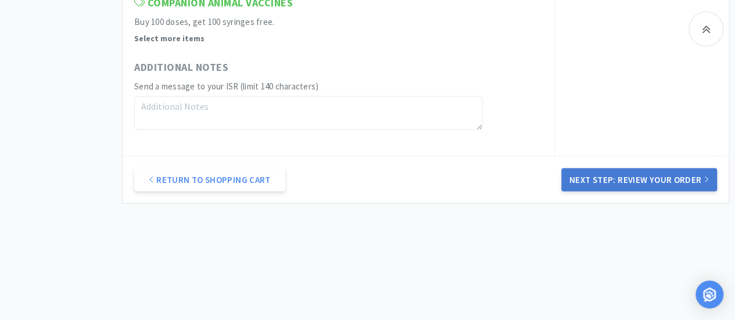
click at [626, 177] on button "Next Step: Review Your Order" at bounding box center [640, 180] width 156 height 23
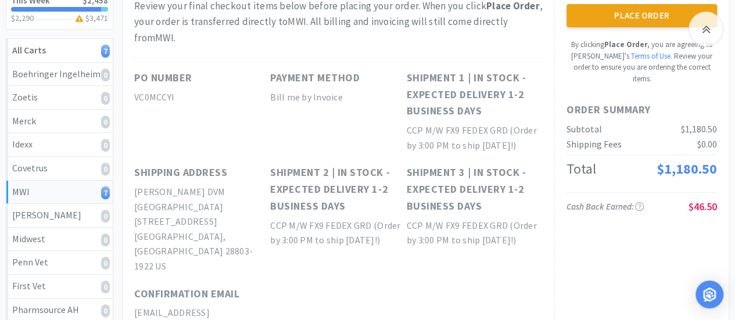
scroll to position [0, 0]
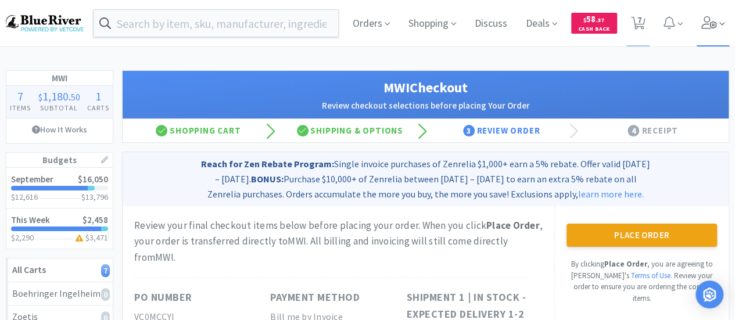
click at [712, 20] on icon at bounding box center [710, 22] width 16 height 13
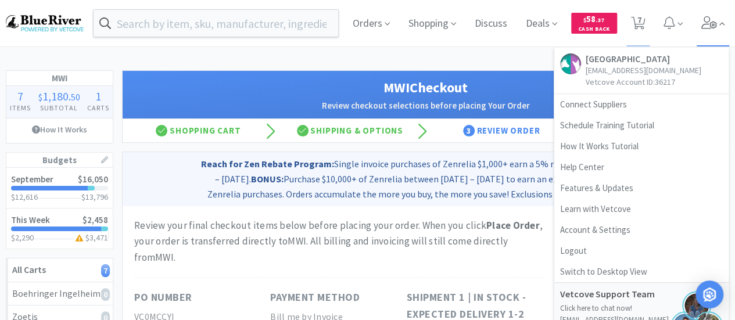
click at [712, 20] on icon at bounding box center [710, 22] width 16 height 13
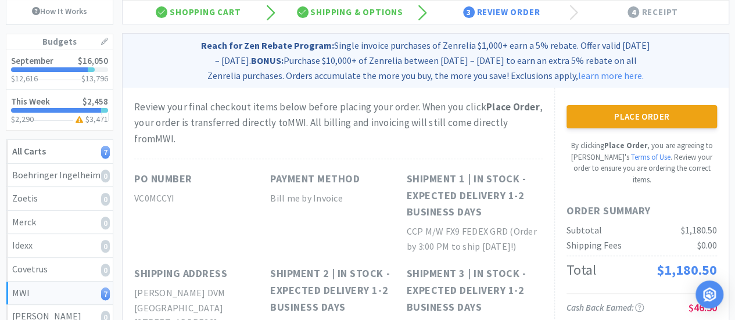
scroll to position [162, 0]
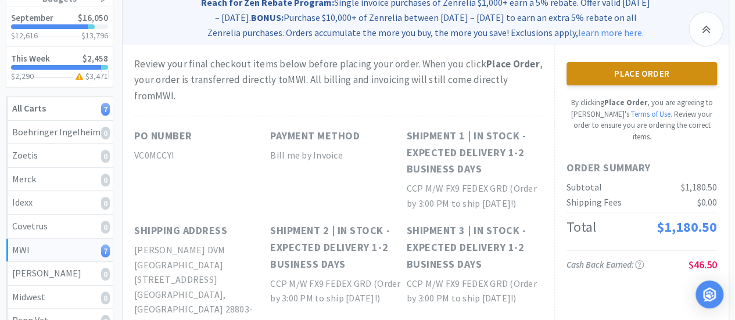
click at [658, 64] on button "Place Order" at bounding box center [642, 73] width 151 height 23
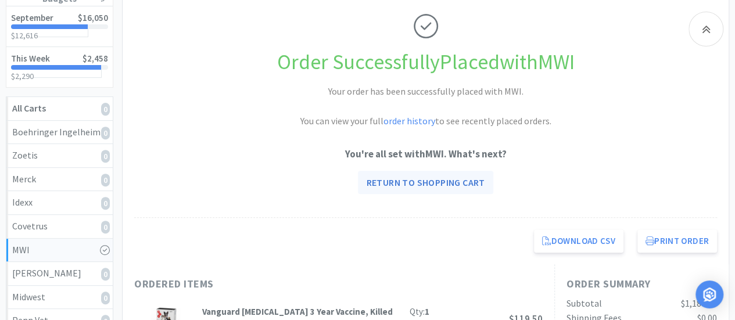
click at [398, 185] on link "Return to Shopping Cart" at bounding box center [425, 182] width 135 height 23
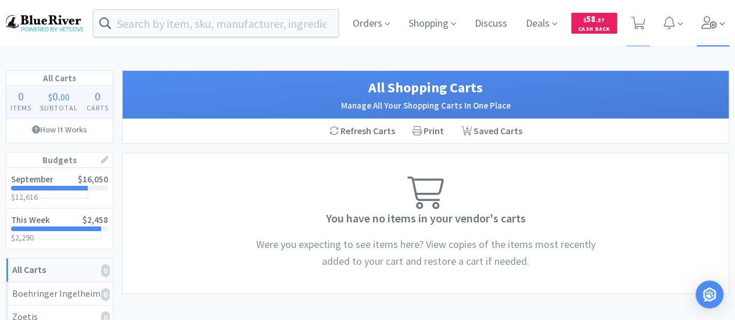
click at [708, 13] on span at bounding box center [713, 23] width 33 height 47
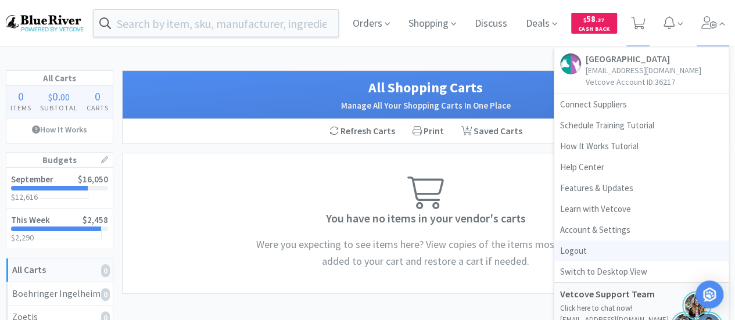
click at [571, 248] on link "Logout" at bounding box center [642, 251] width 174 height 21
